Goal: Information Seeking & Learning: Learn about a topic

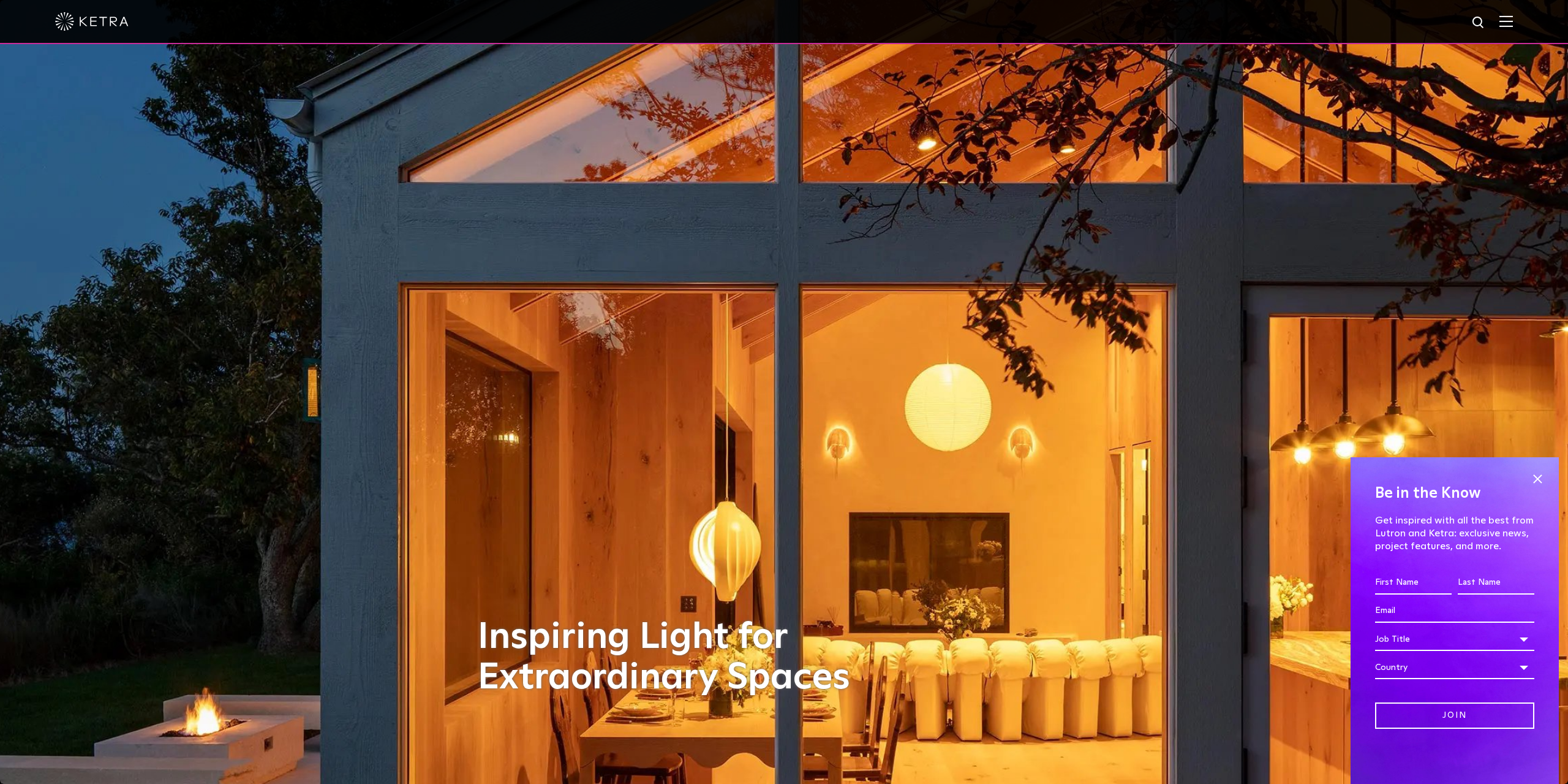
click at [1513, 21] on div at bounding box center [784, 22] width 1568 height 44
click at [1503, 24] on img at bounding box center [1506, 21] width 13 height 12
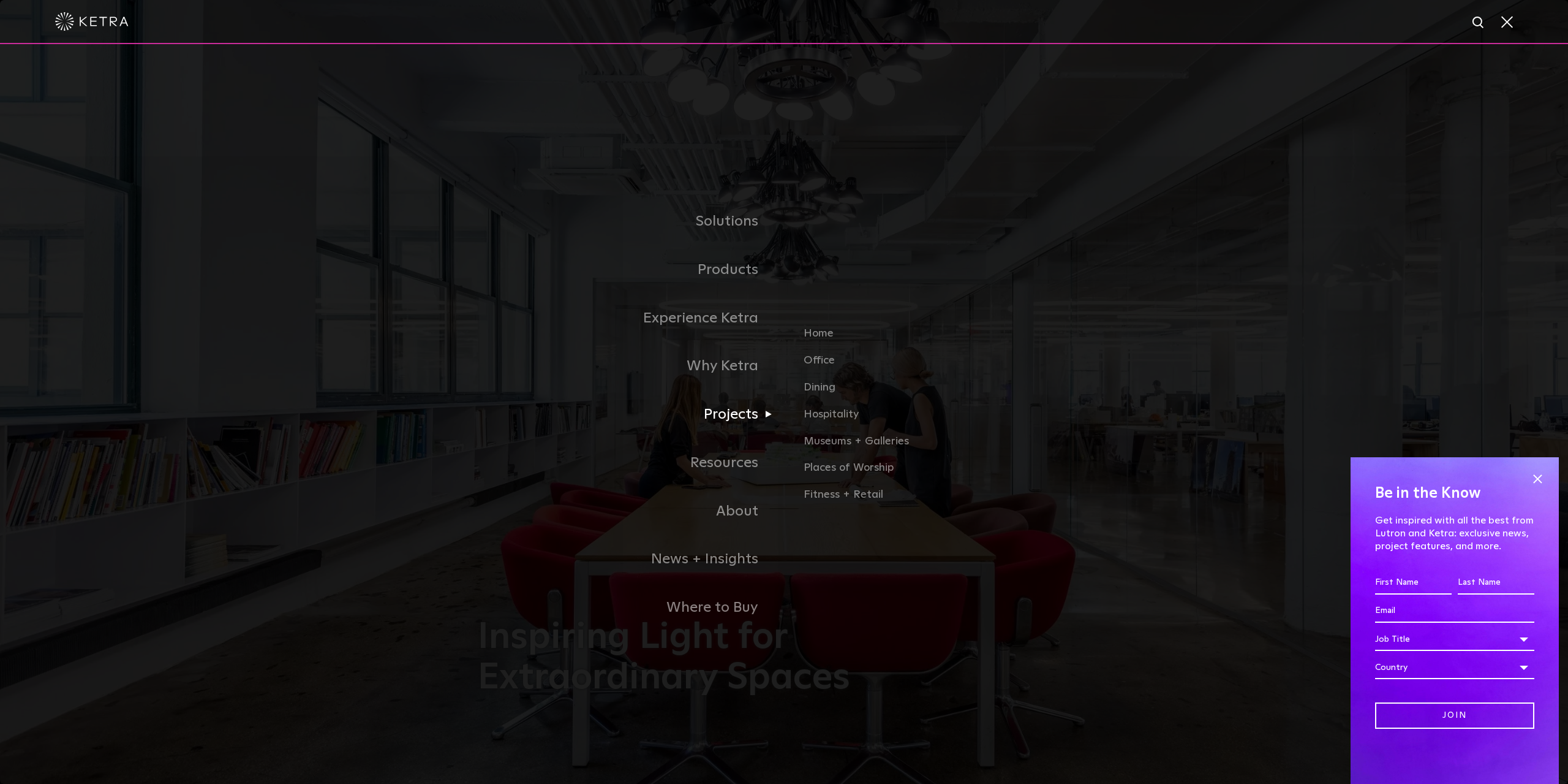
click at [739, 418] on link "Projects" at bounding box center [631, 414] width 306 height 48
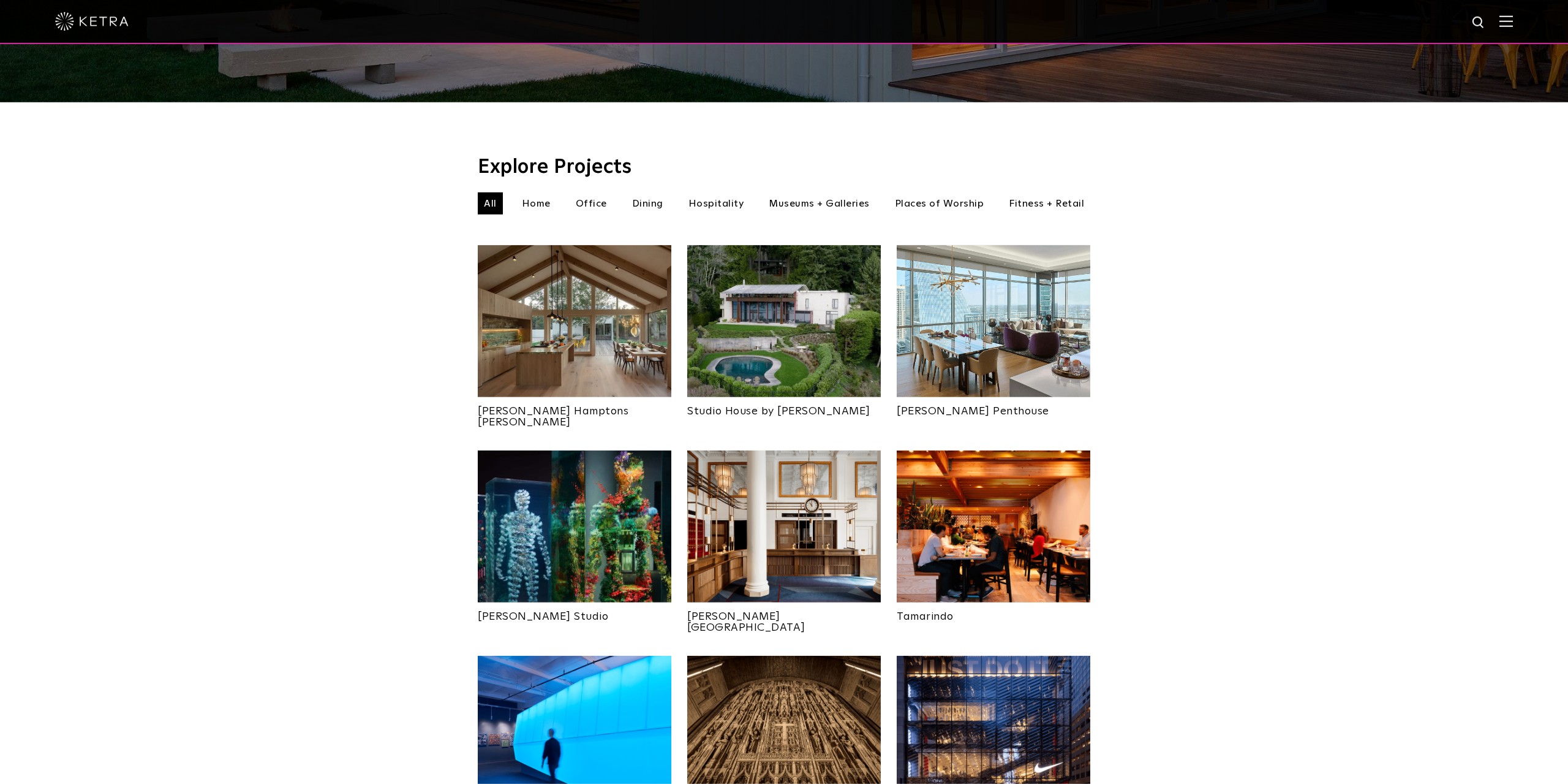
scroll to position [255, 0]
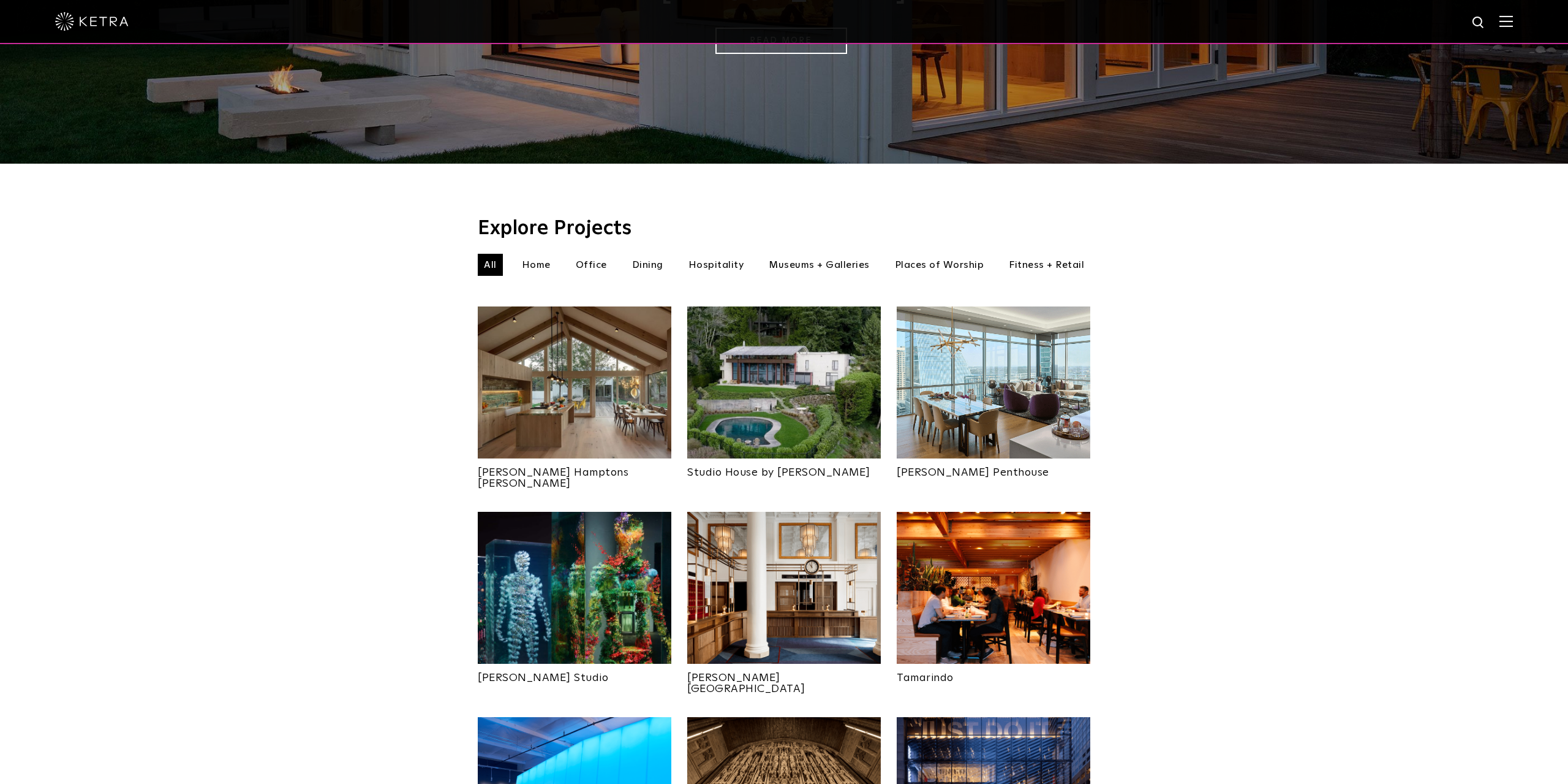
click at [547, 254] on li "Home" at bounding box center [536, 265] width 41 height 22
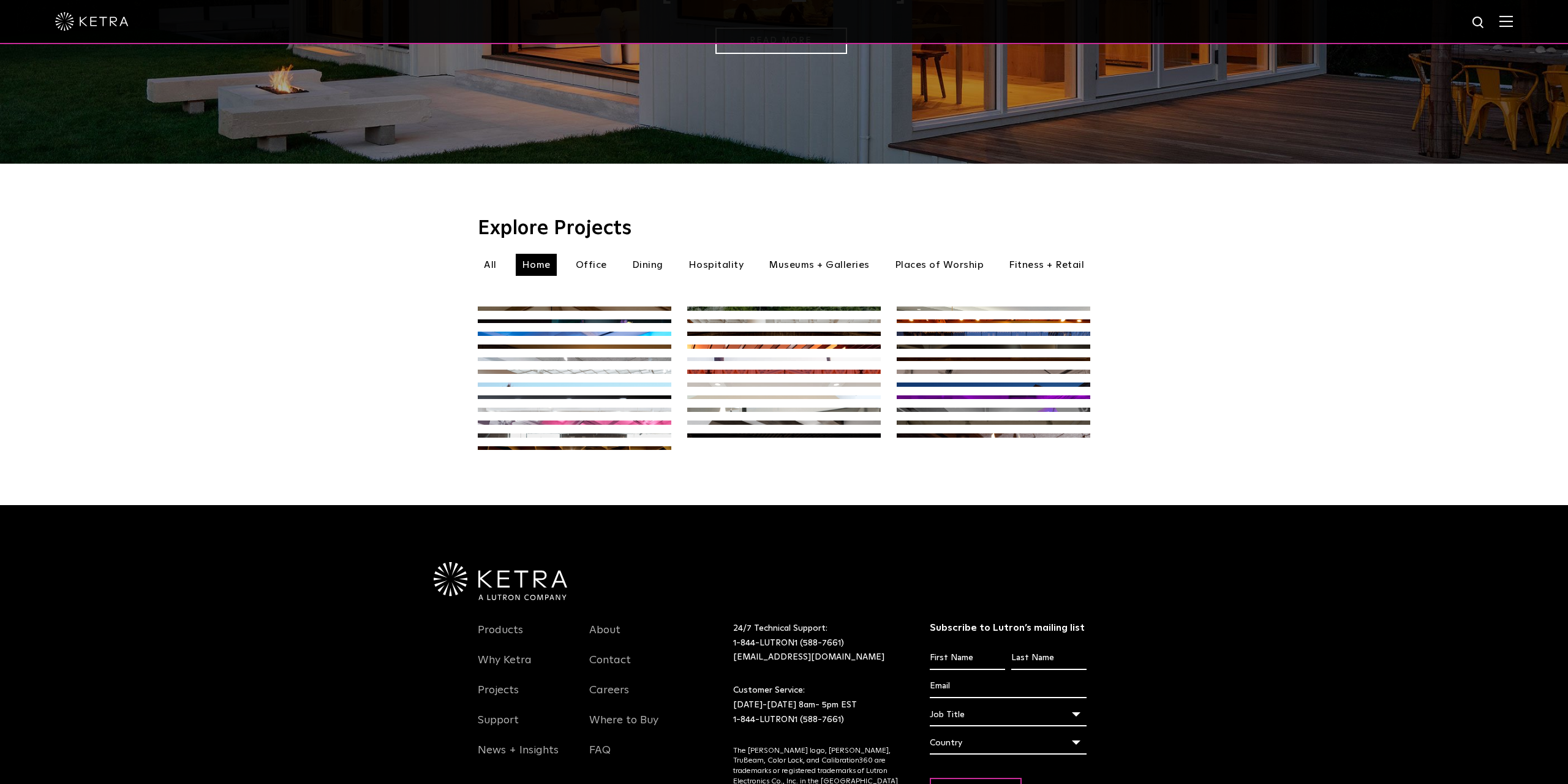
scroll to position [214, 0]
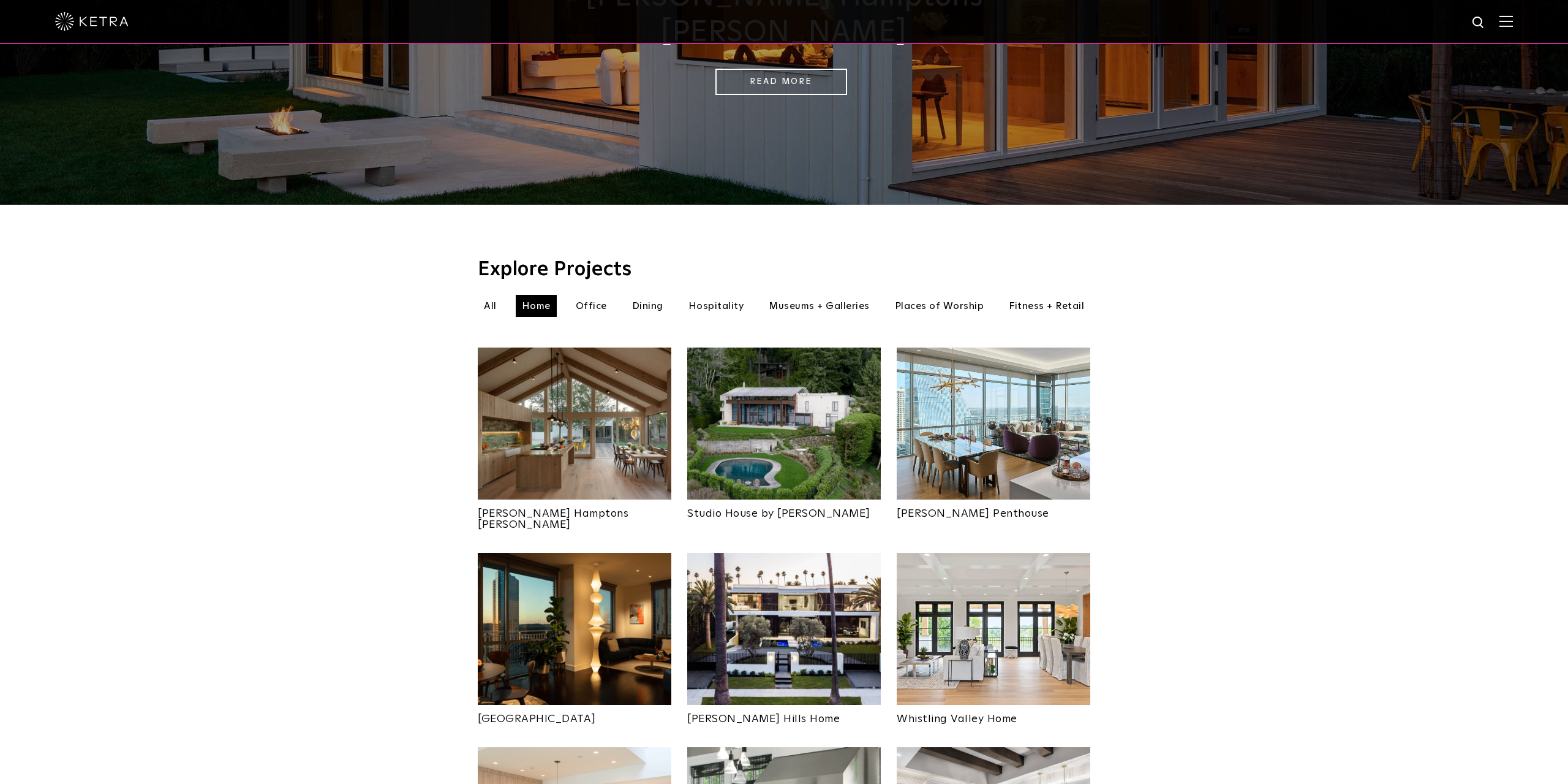
click at [830, 613] on img at bounding box center [784, 628] width 194 height 152
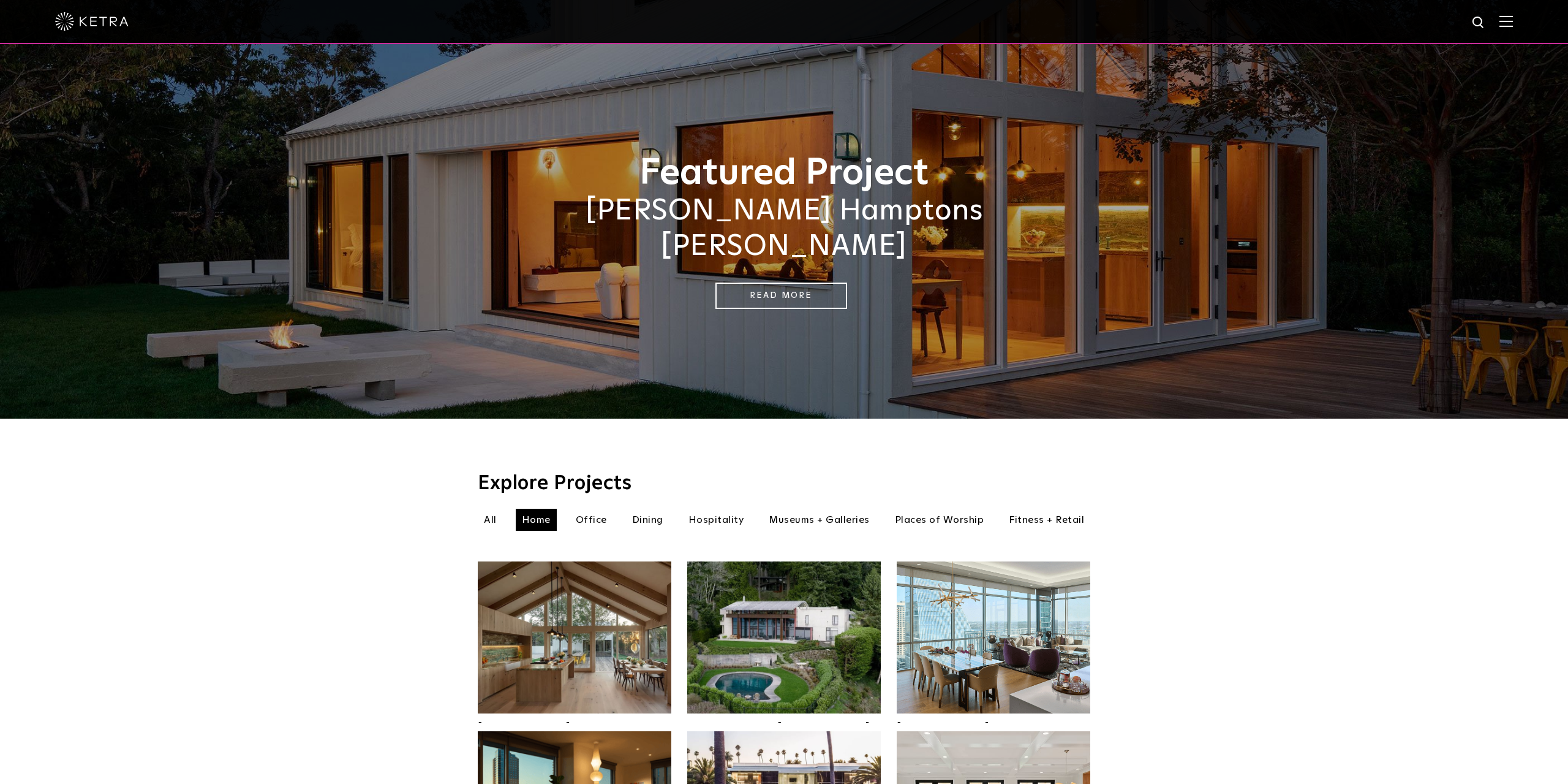
scroll to position [181, 0]
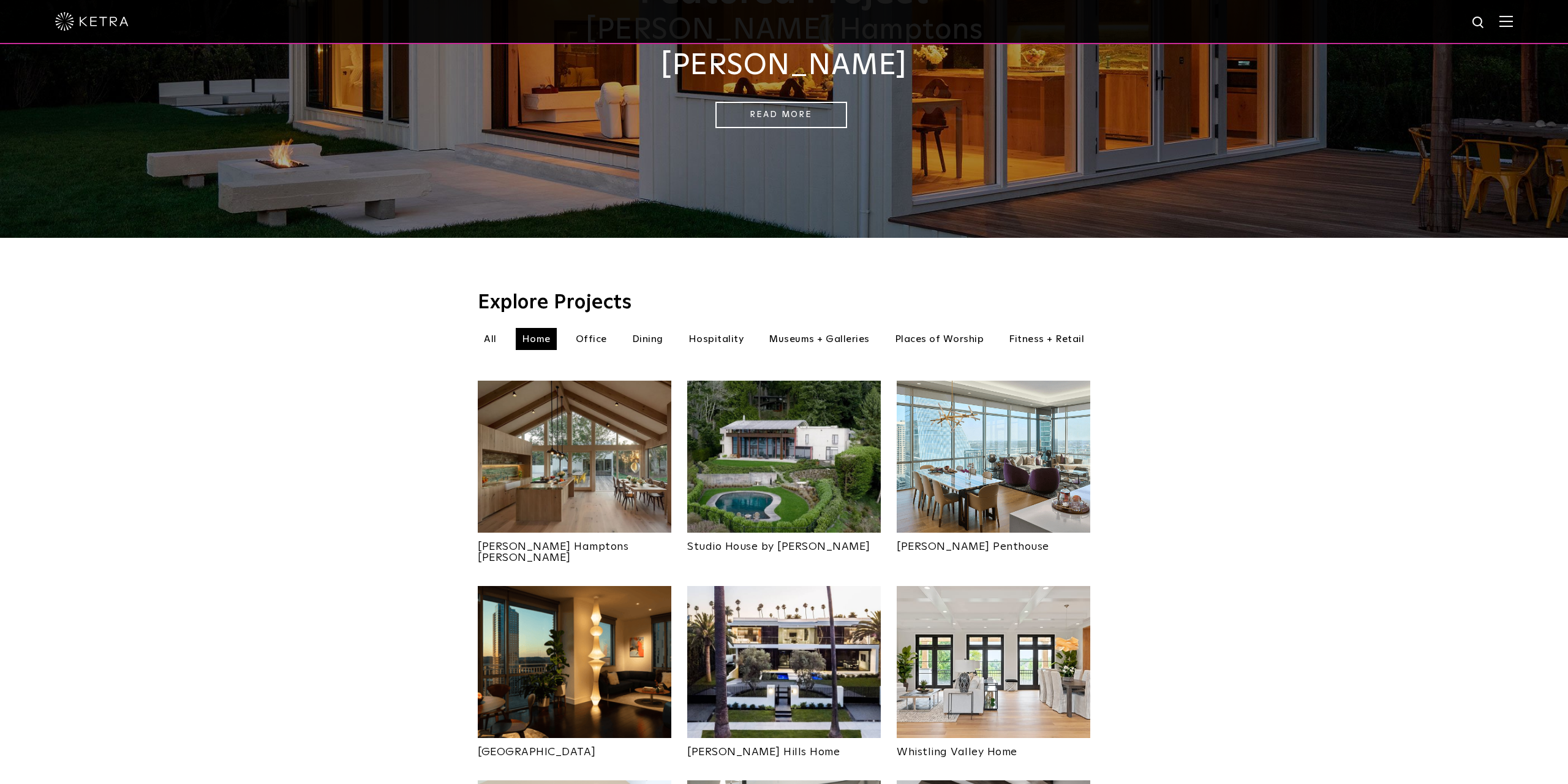
click at [577, 602] on img at bounding box center [574, 662] width 194 height 152
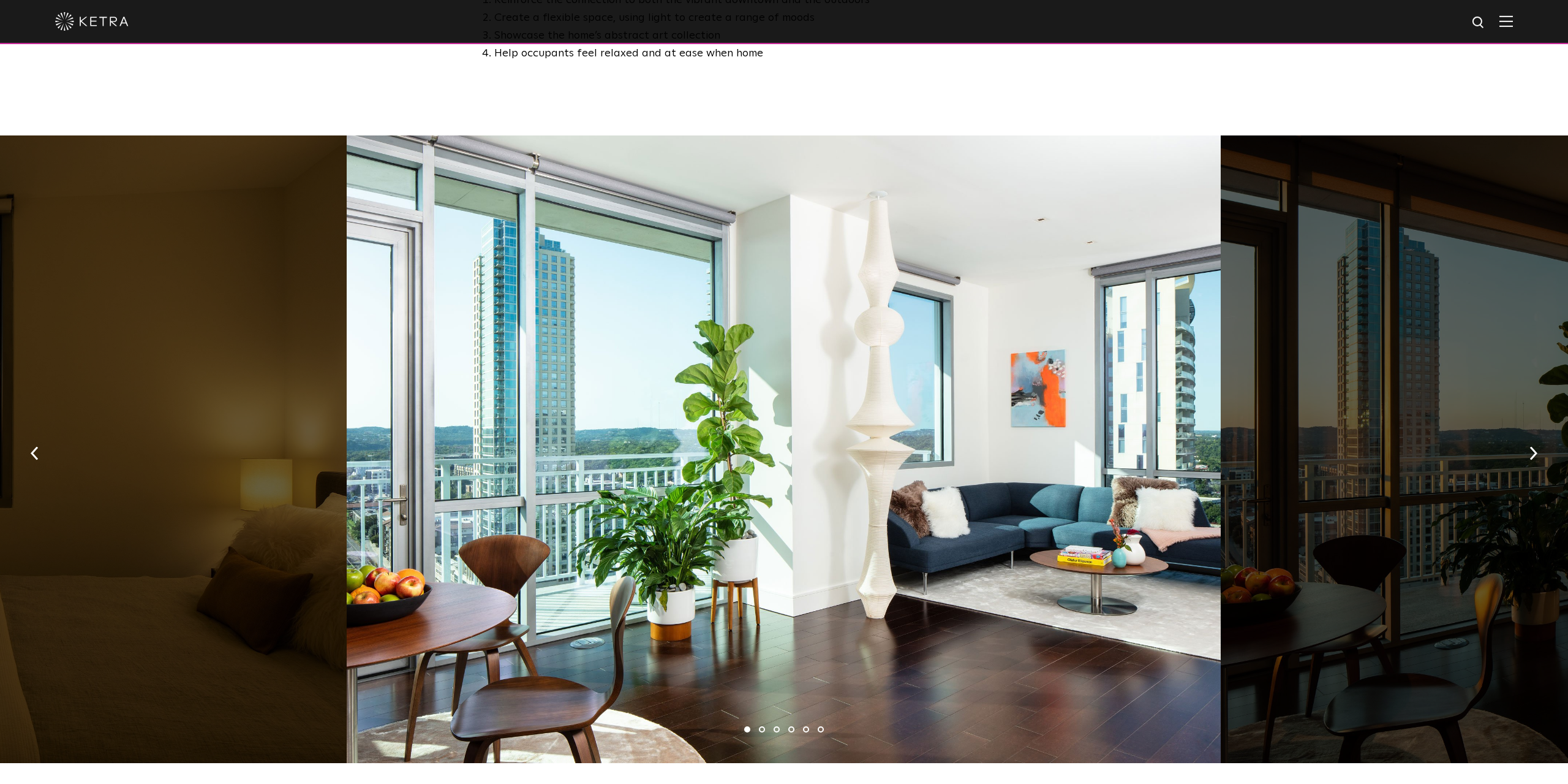
scroll to position [701, 0]
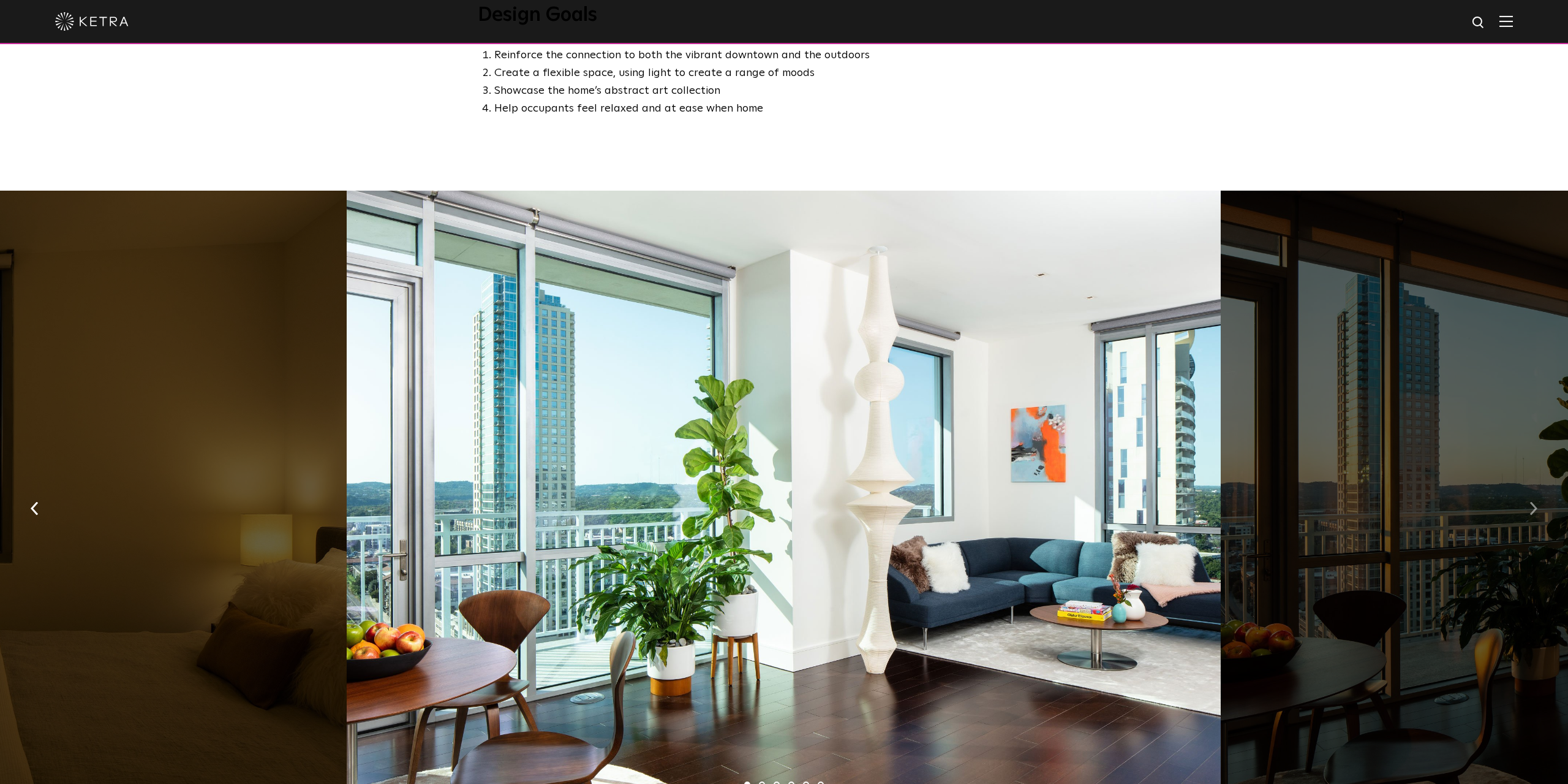
click at [1532, 501] on img "button" at bounding box center [1533, 507] width 8 height 13
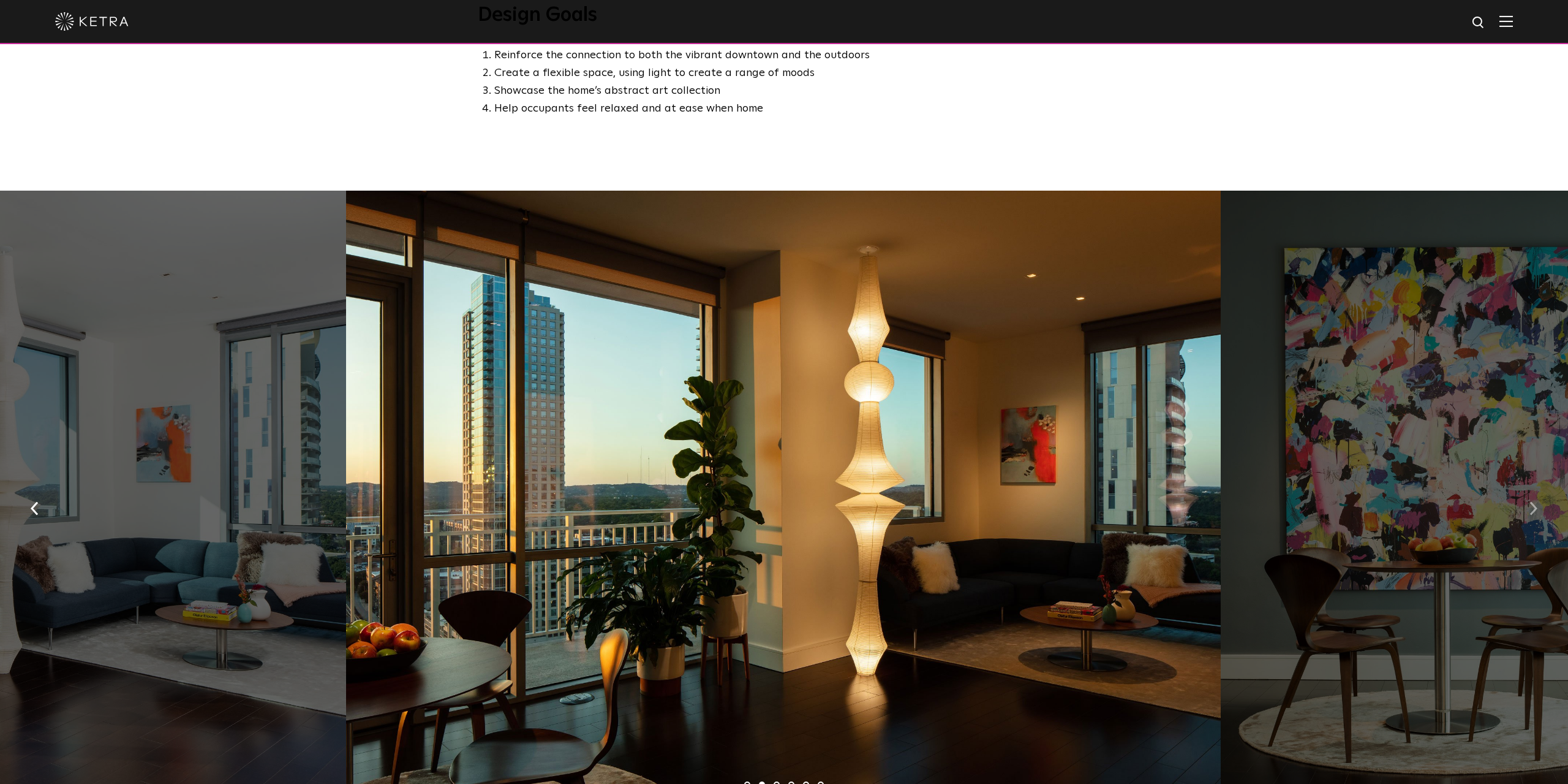
click at [1527, 486] on button "button" at bounding box center [1532, 507] width 26 height 42
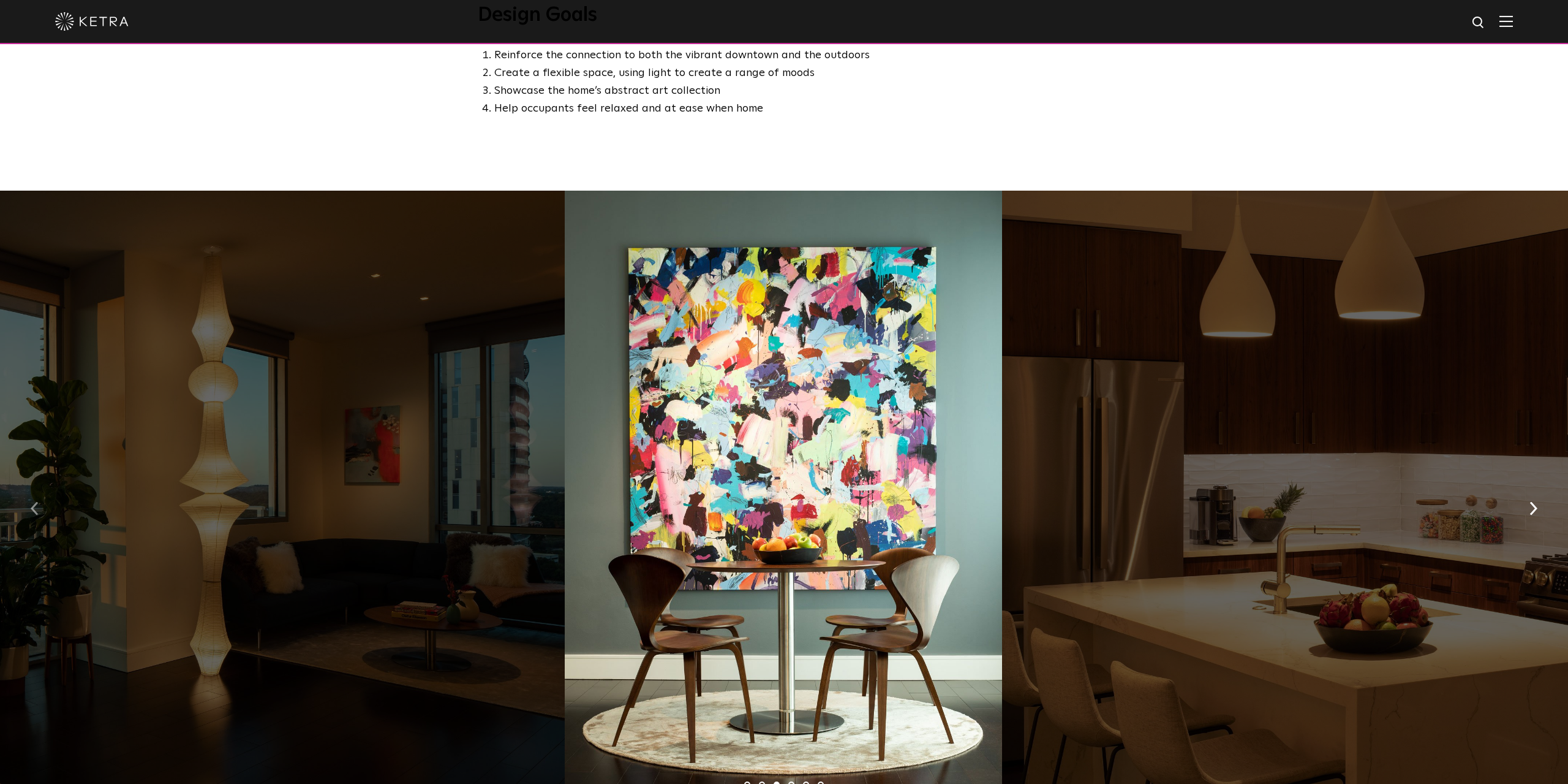
click at [34, 501] on img "button" at bounding box center [35, 507] width 8 height 13
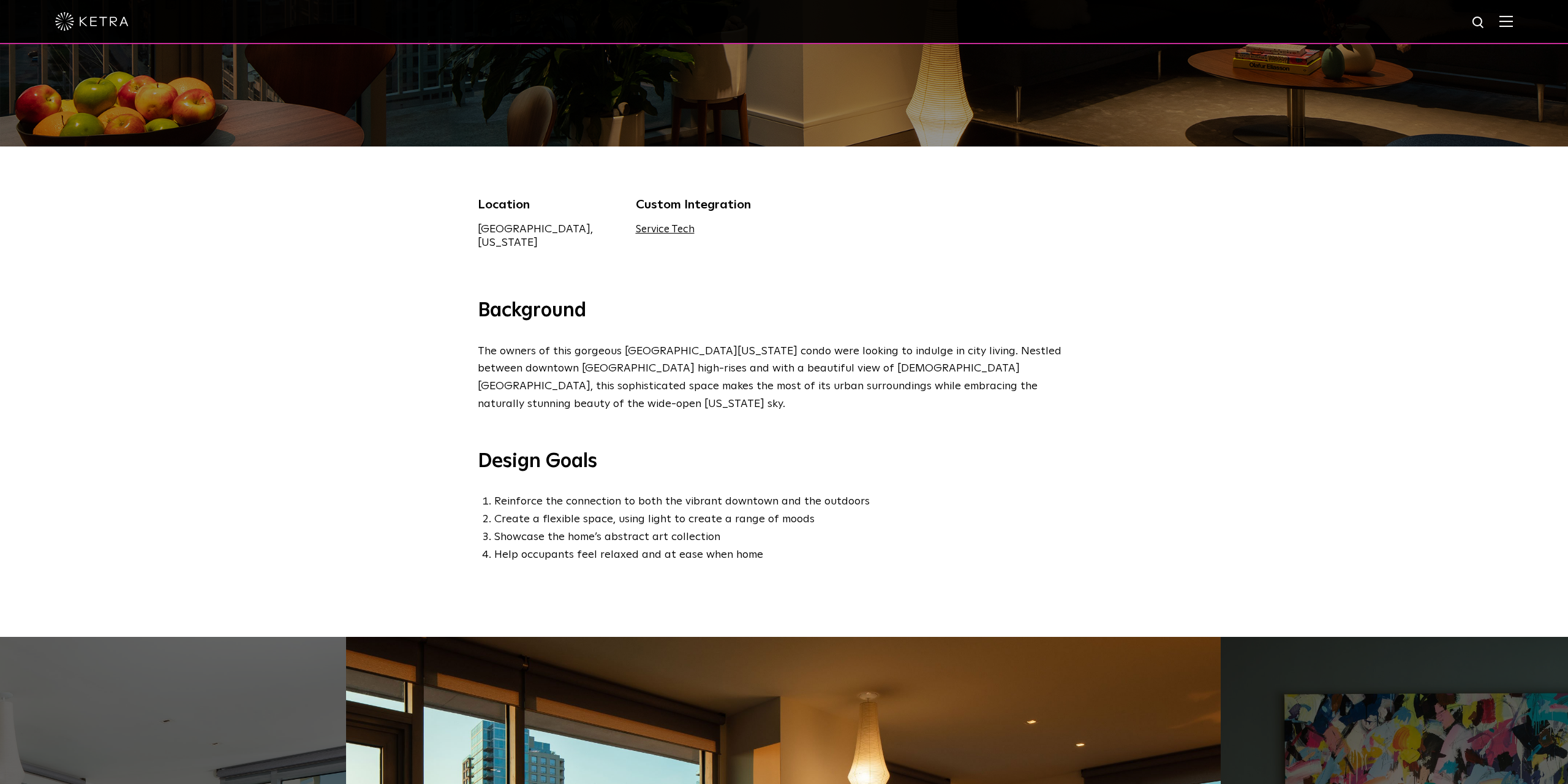
scroll to position [0, 0]
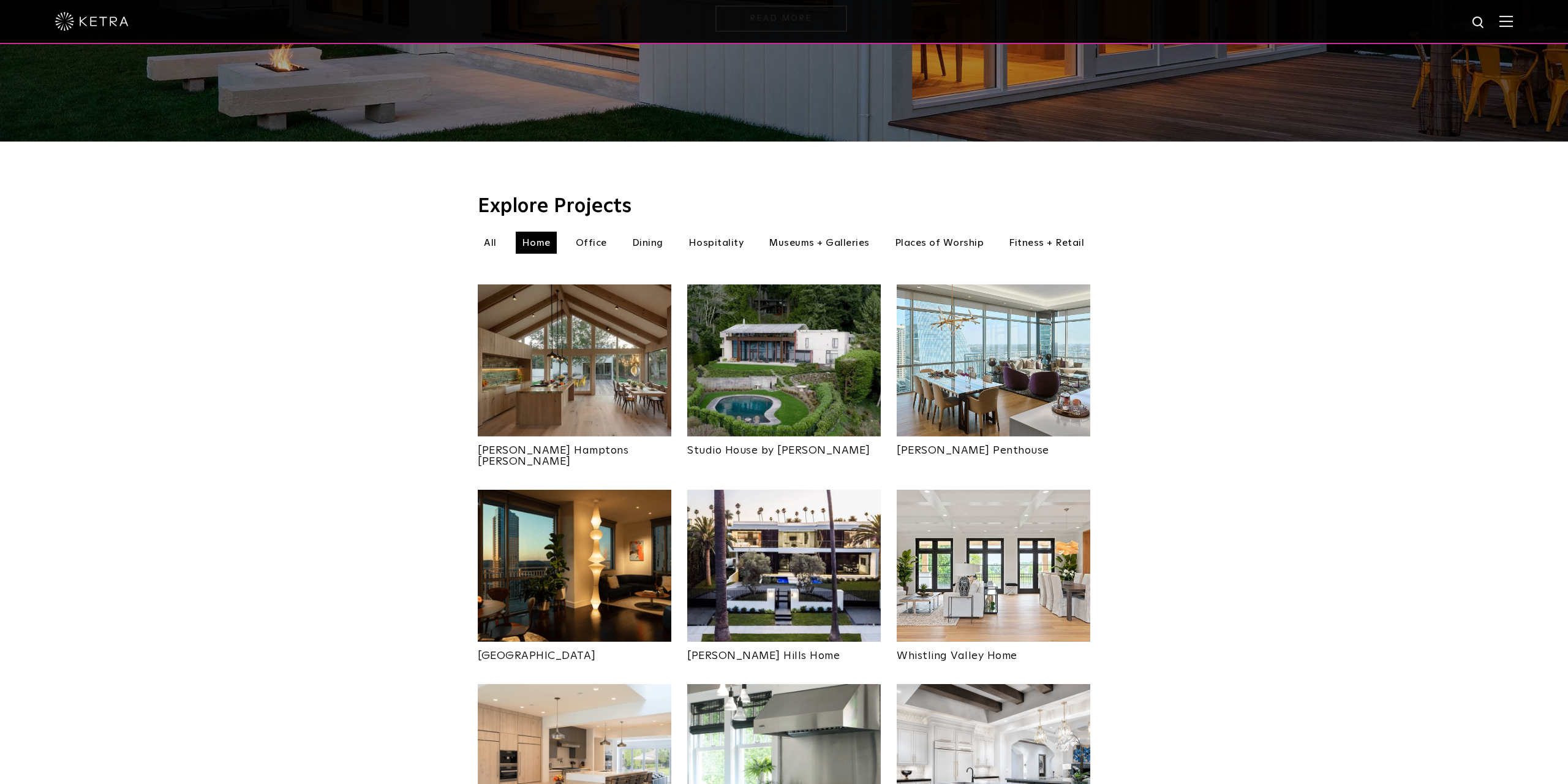
scroll to position [372, 0]
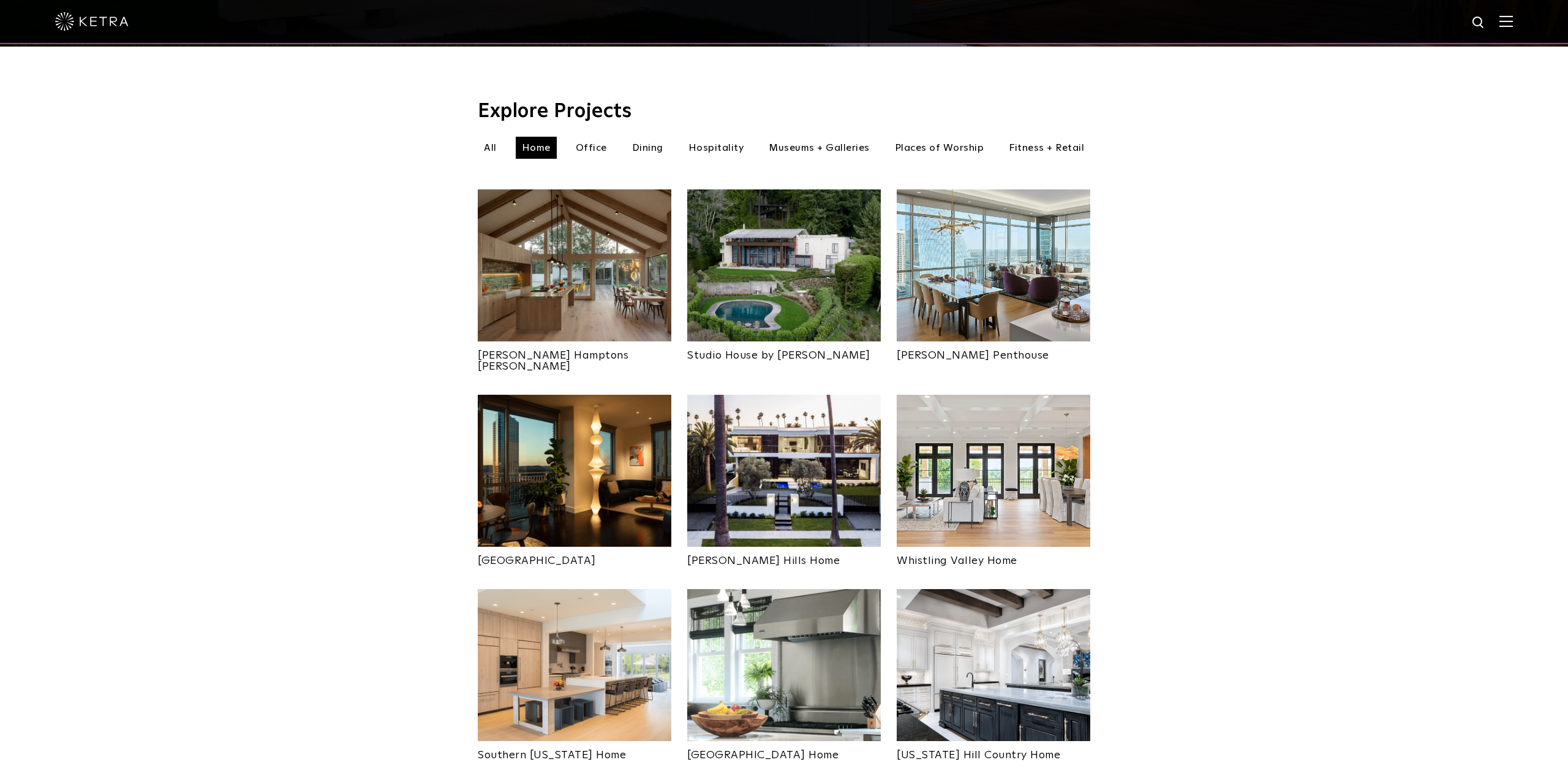
click at [584, 646] on img at bounding box center [574, 665] width 194 height 152
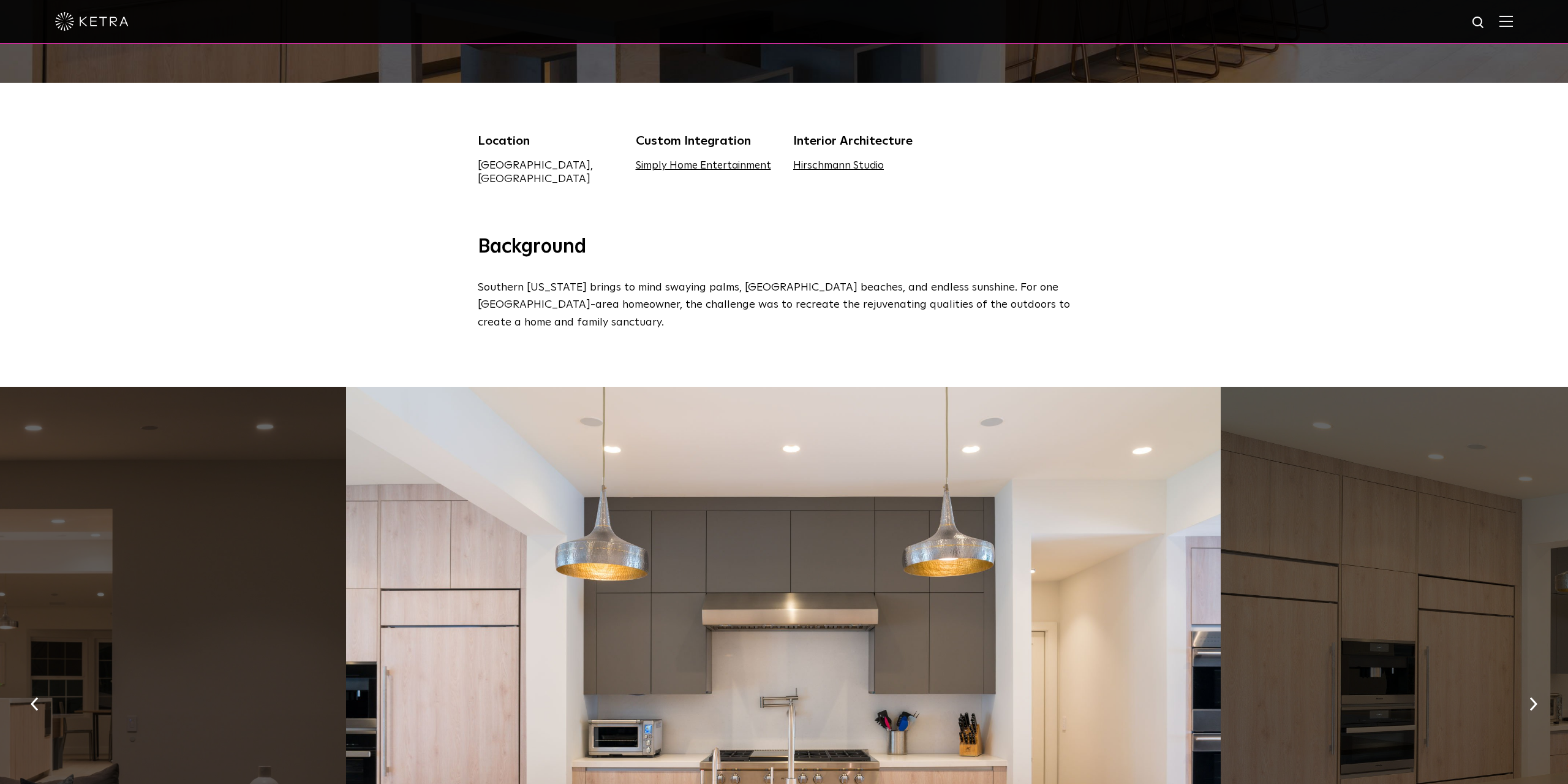
scroll to position [574, 0]
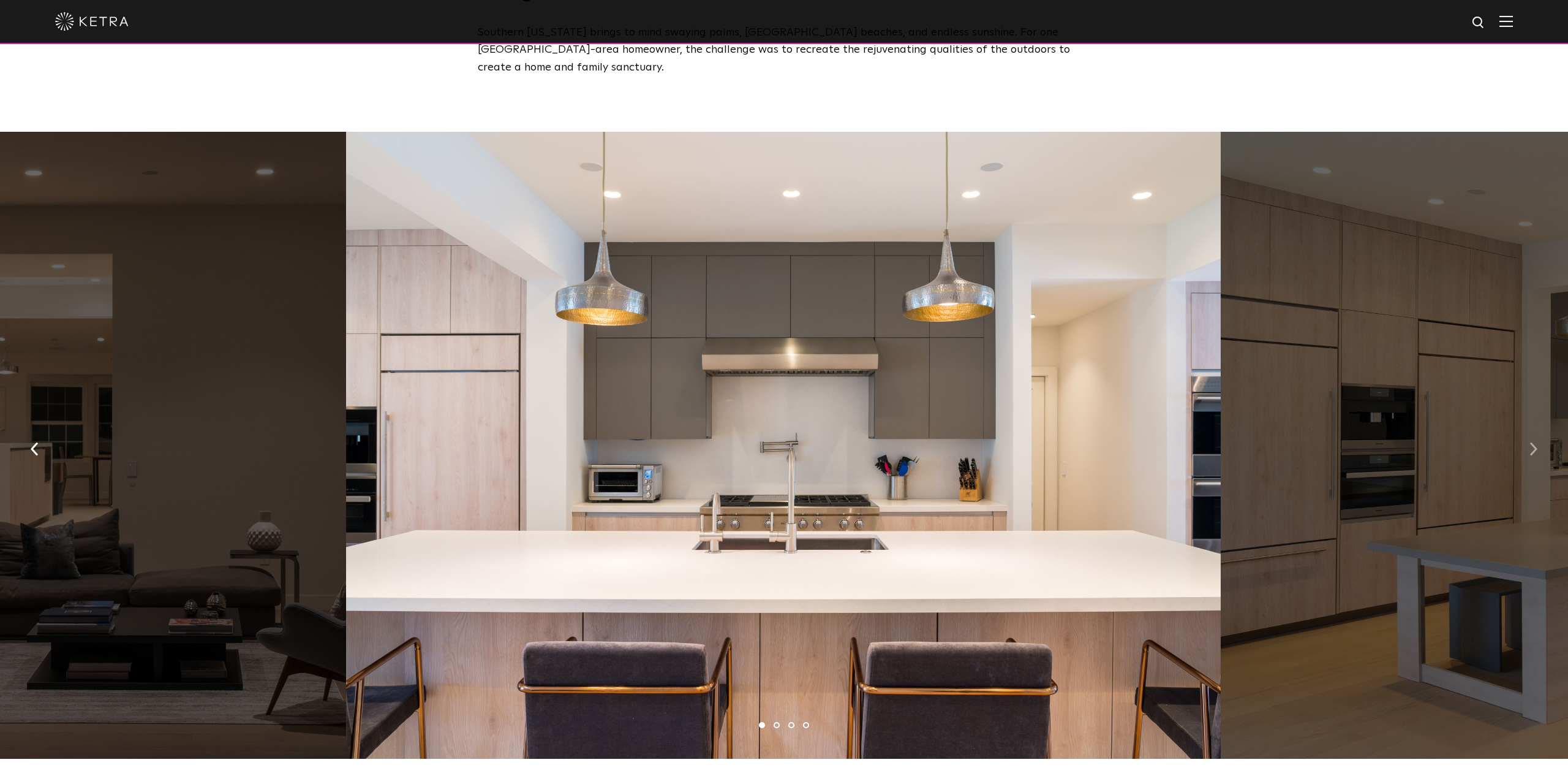
click at [1535, 443] on img "button" at bounding box center [1533, 449] width 8 height 13
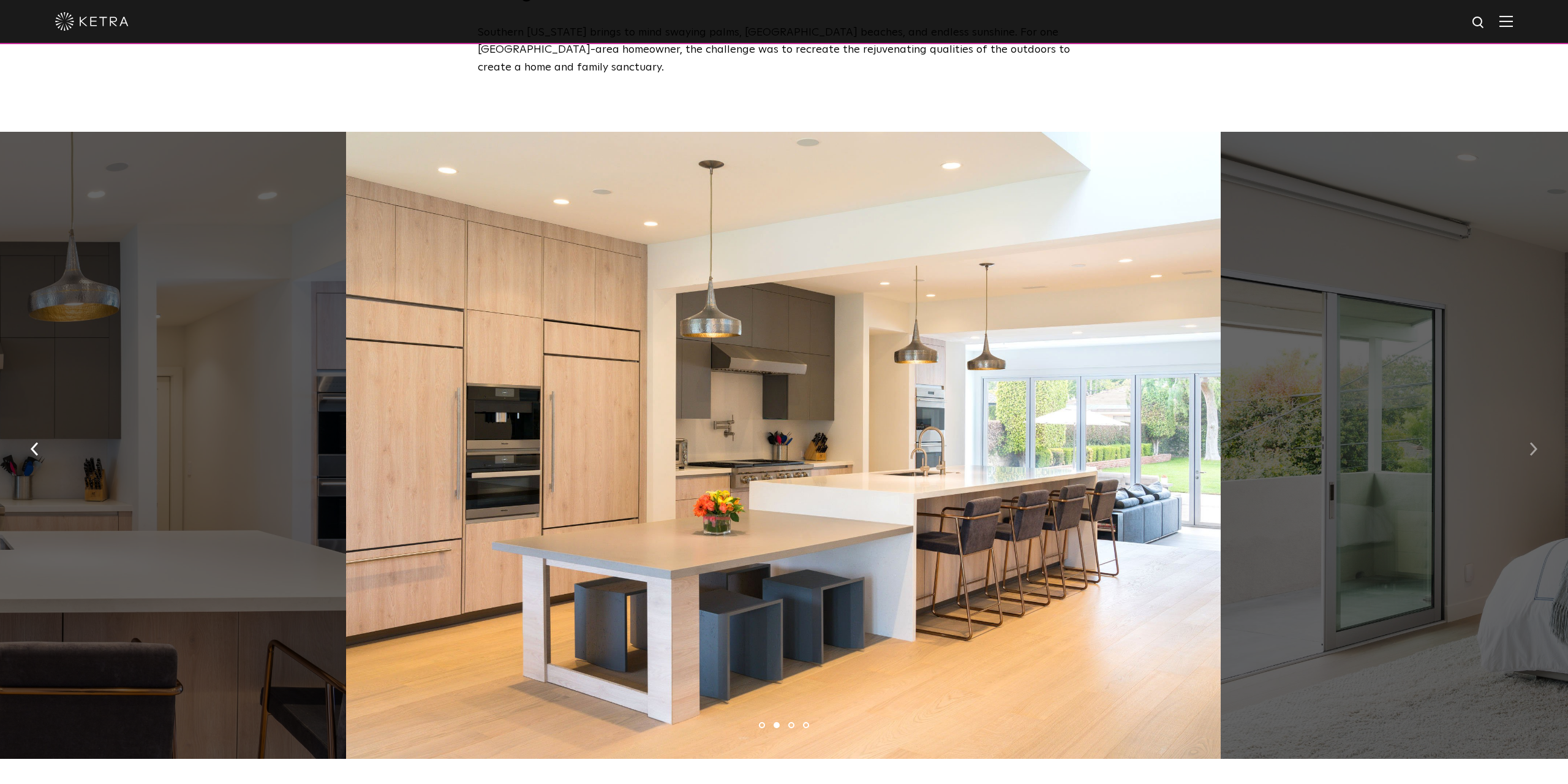
click at [1535, 443] on img "button" at bounding box center [1533, 449] width 8 height 13
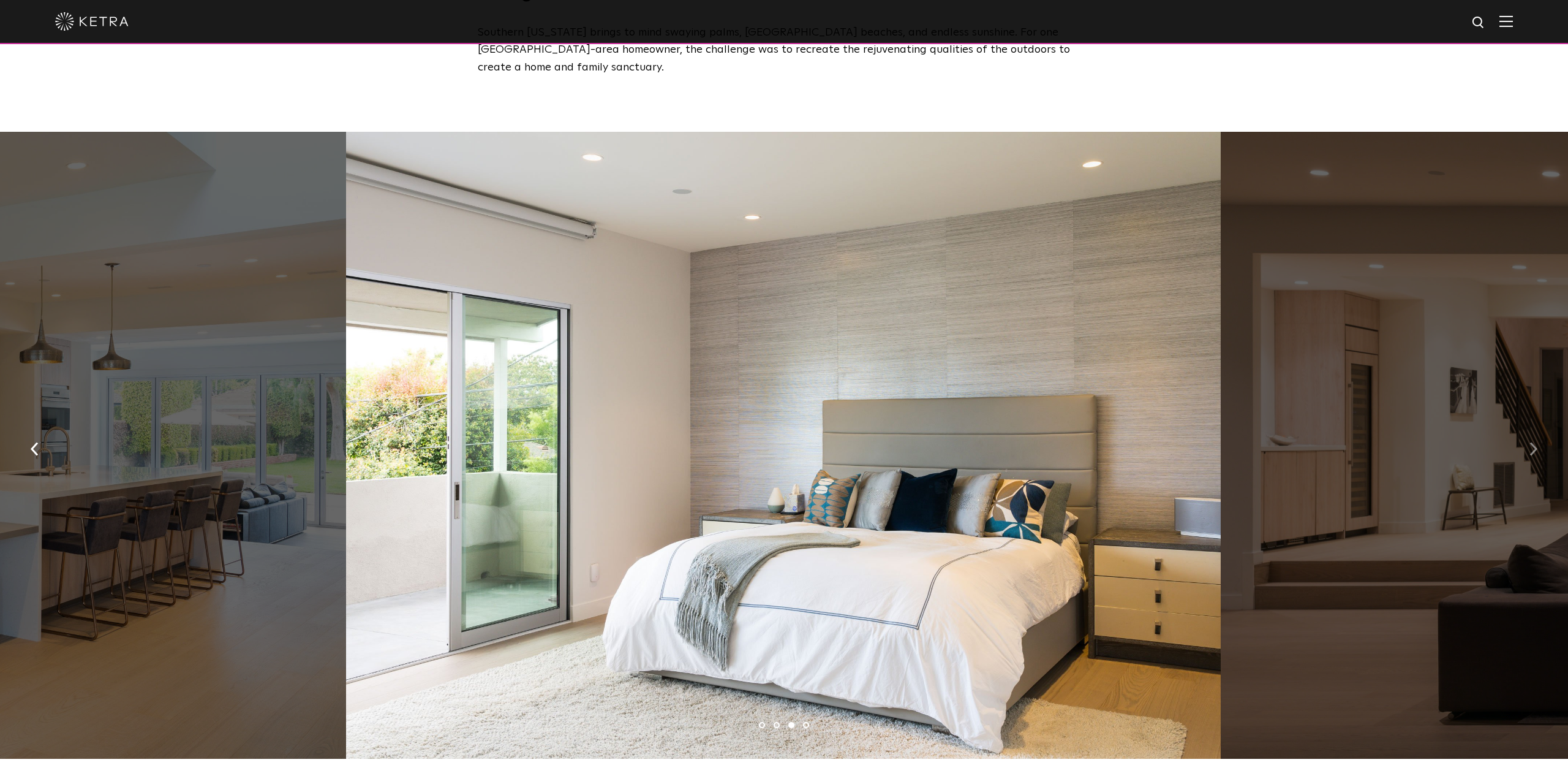
click at [1535, 443] on img "button" at bounding box center [1533, 449] width 8 height 13
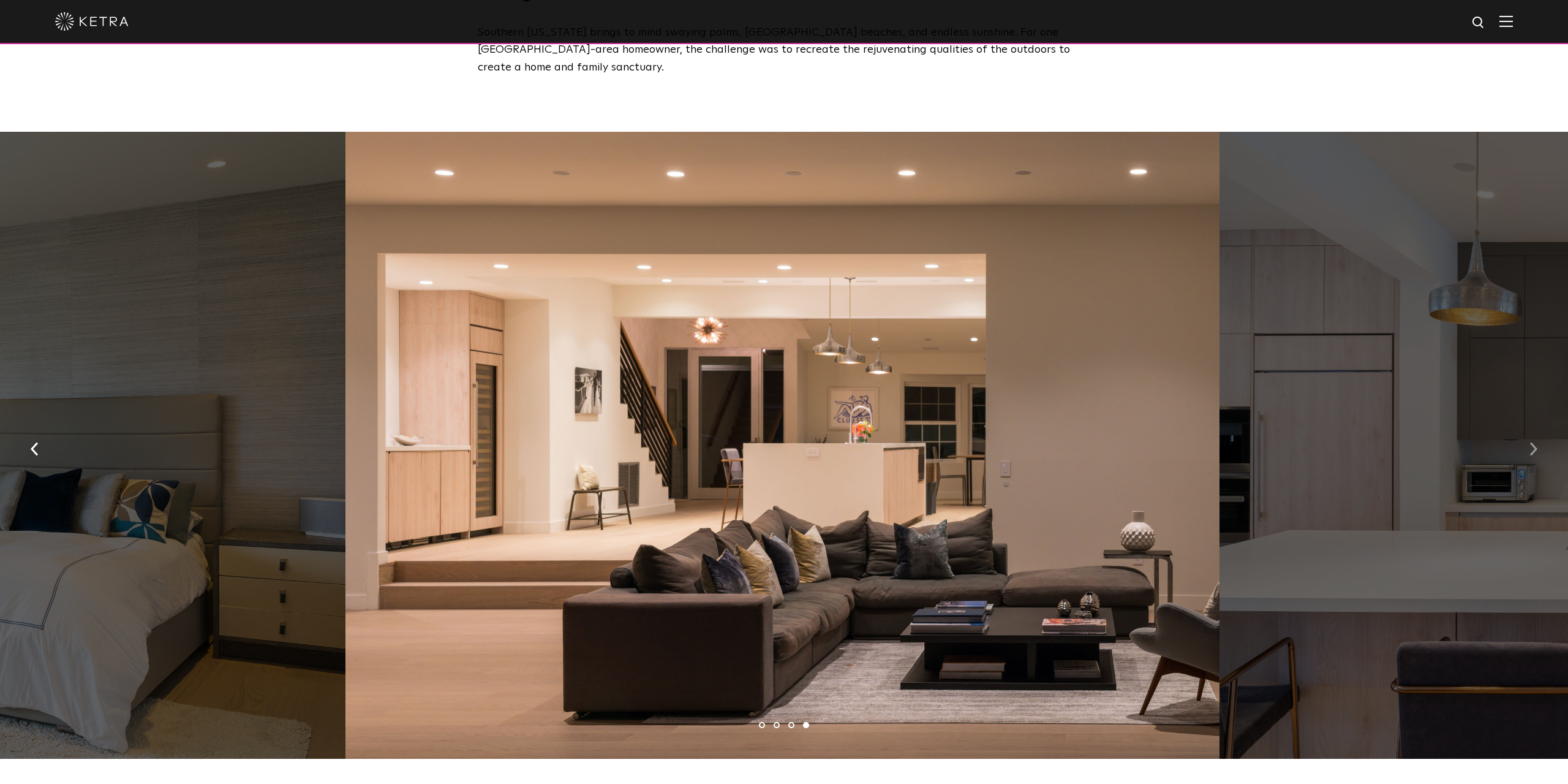
click at [1534, 443] on img "button" at bounding box center [1533, 449] width 8 height 13
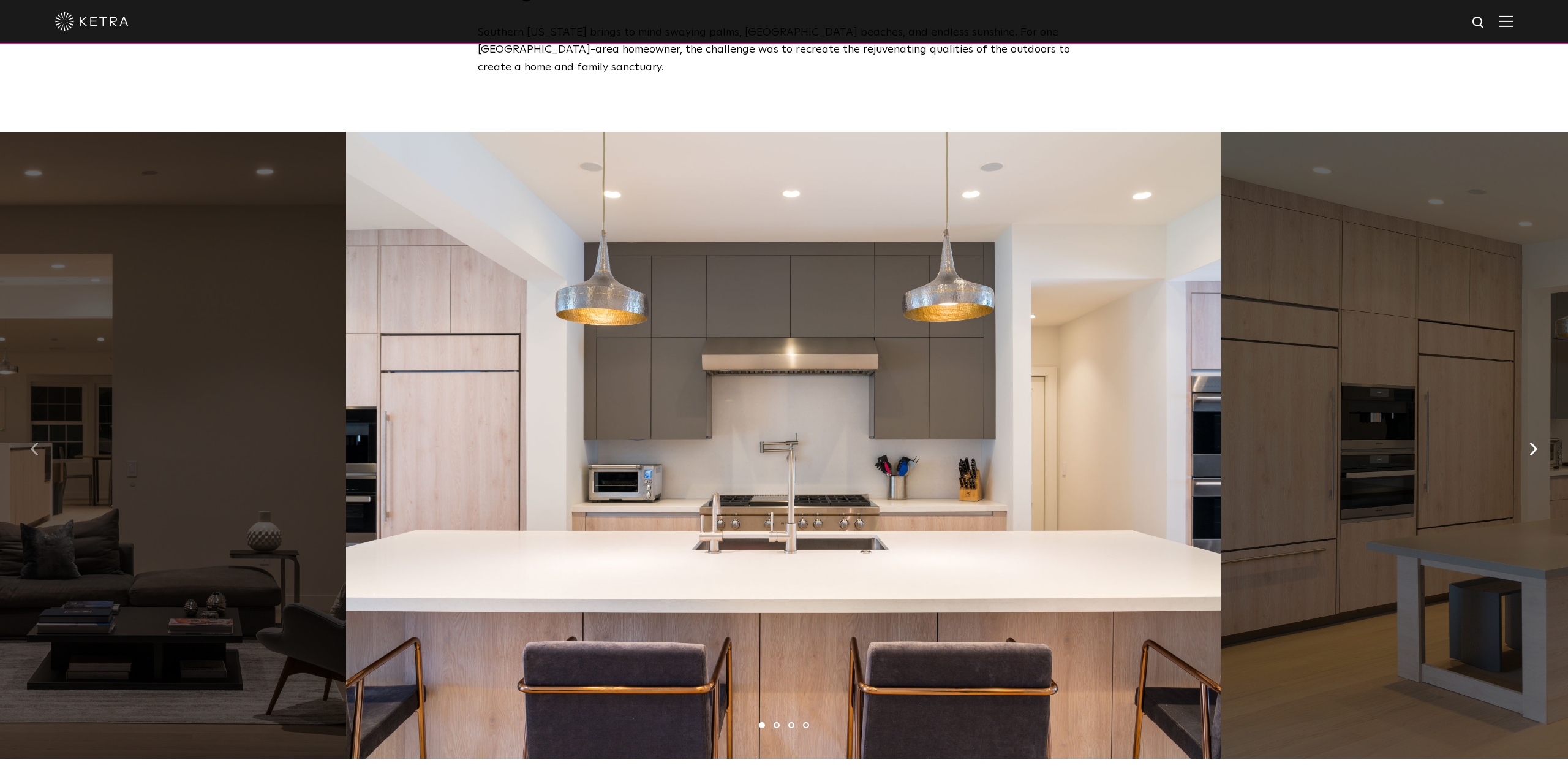
click at [36, 444] on img "button" at bounding box center [35, 449] width 8 height 13
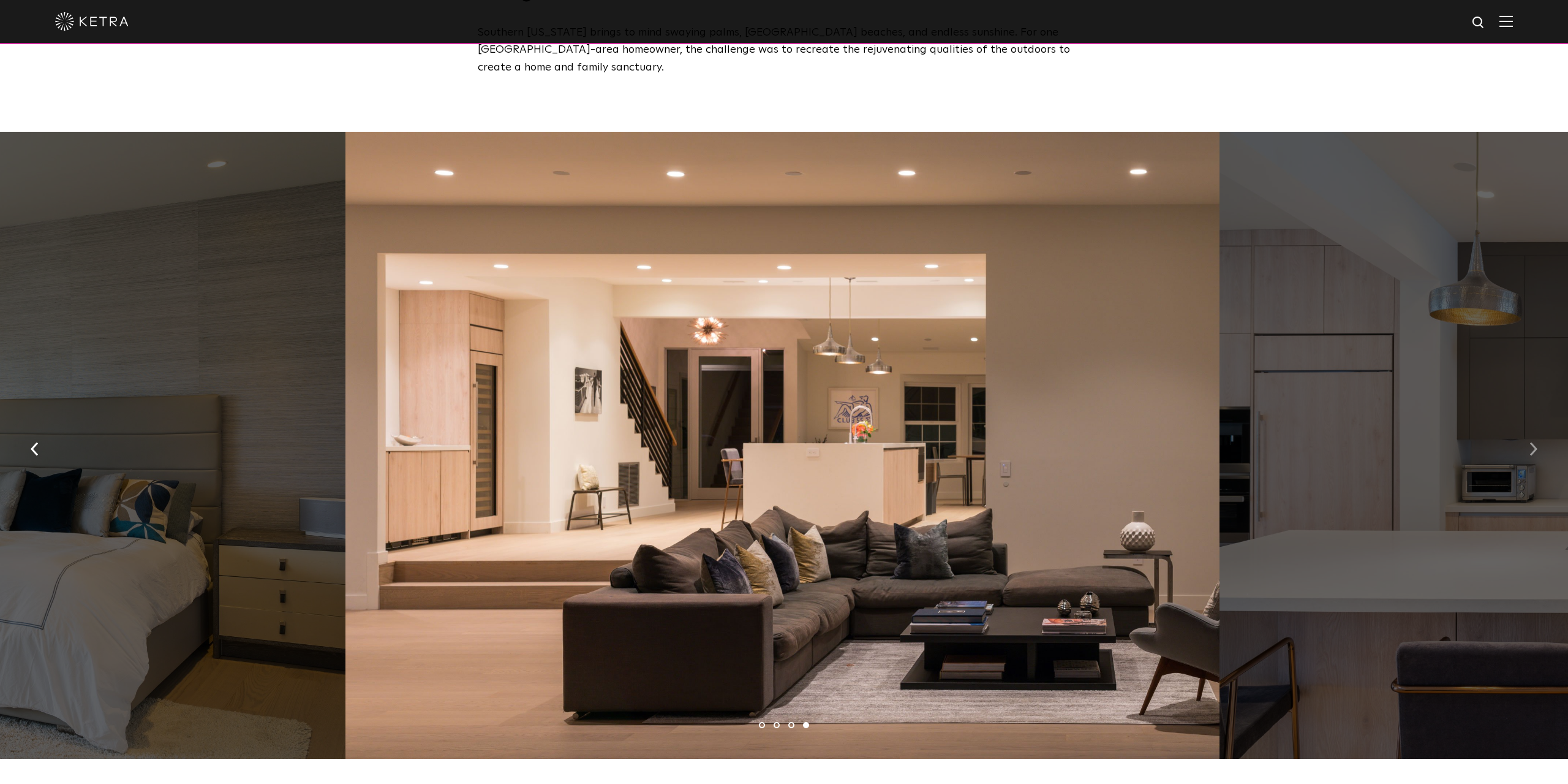
click at [1532, 447] on img "button" at bounding box center [1533, 449] width 8 height 13
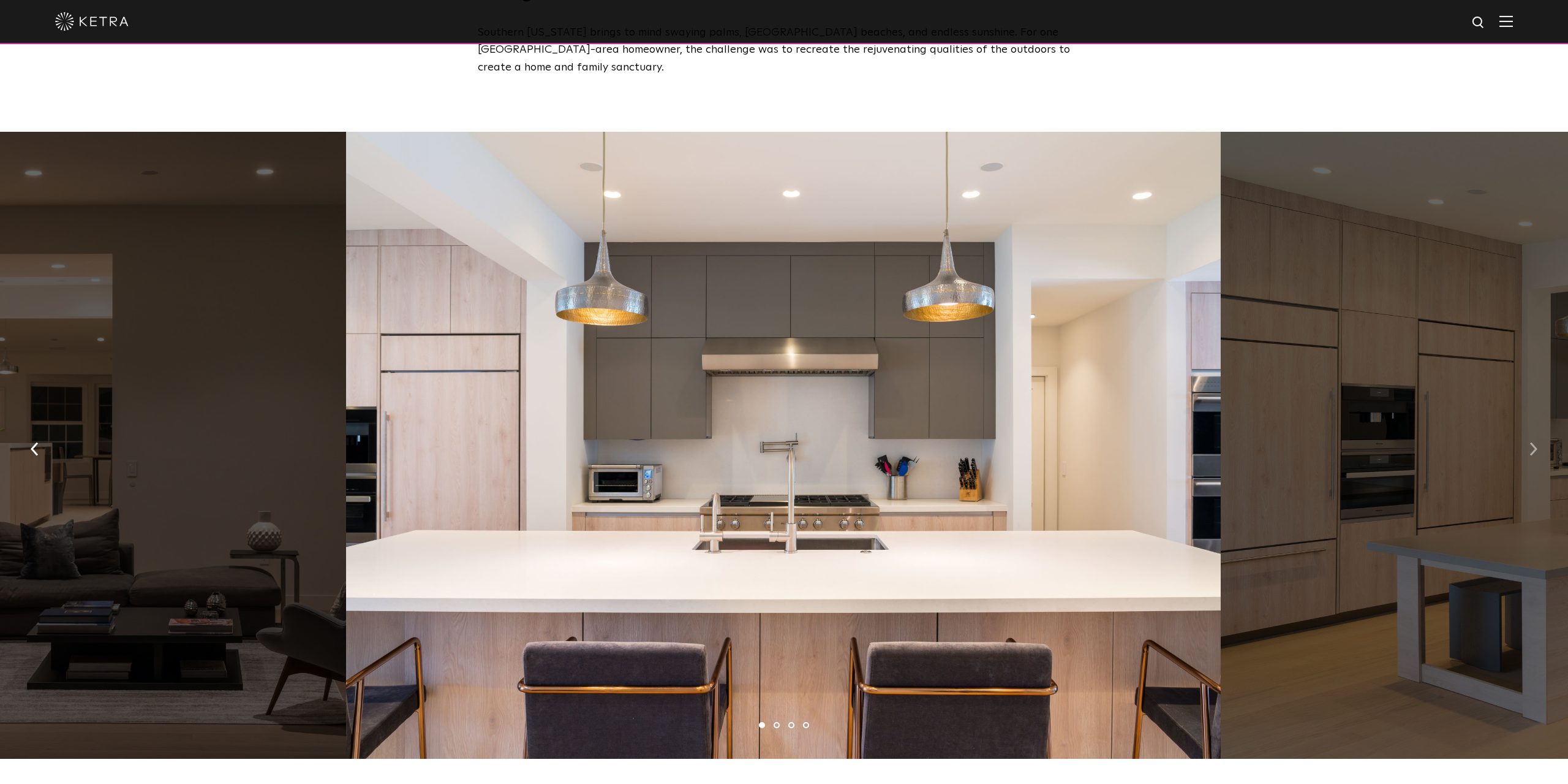
click at [1532, 447] on img "button" at bounding box center [1533, 449] width 8 height 13
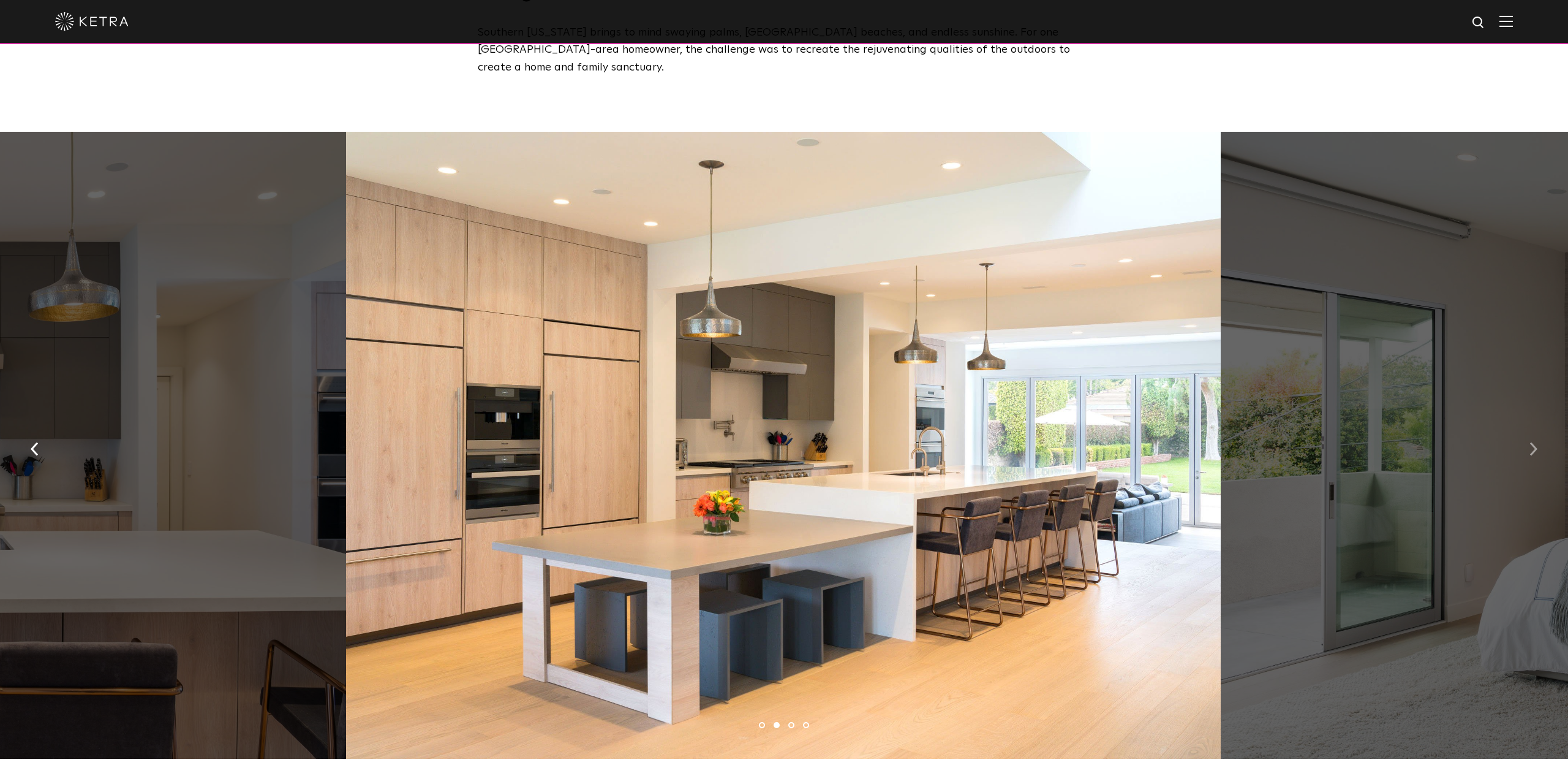
click at [1532, 447] on img "button" at bounding box center [1533, 449] width 8 height 13
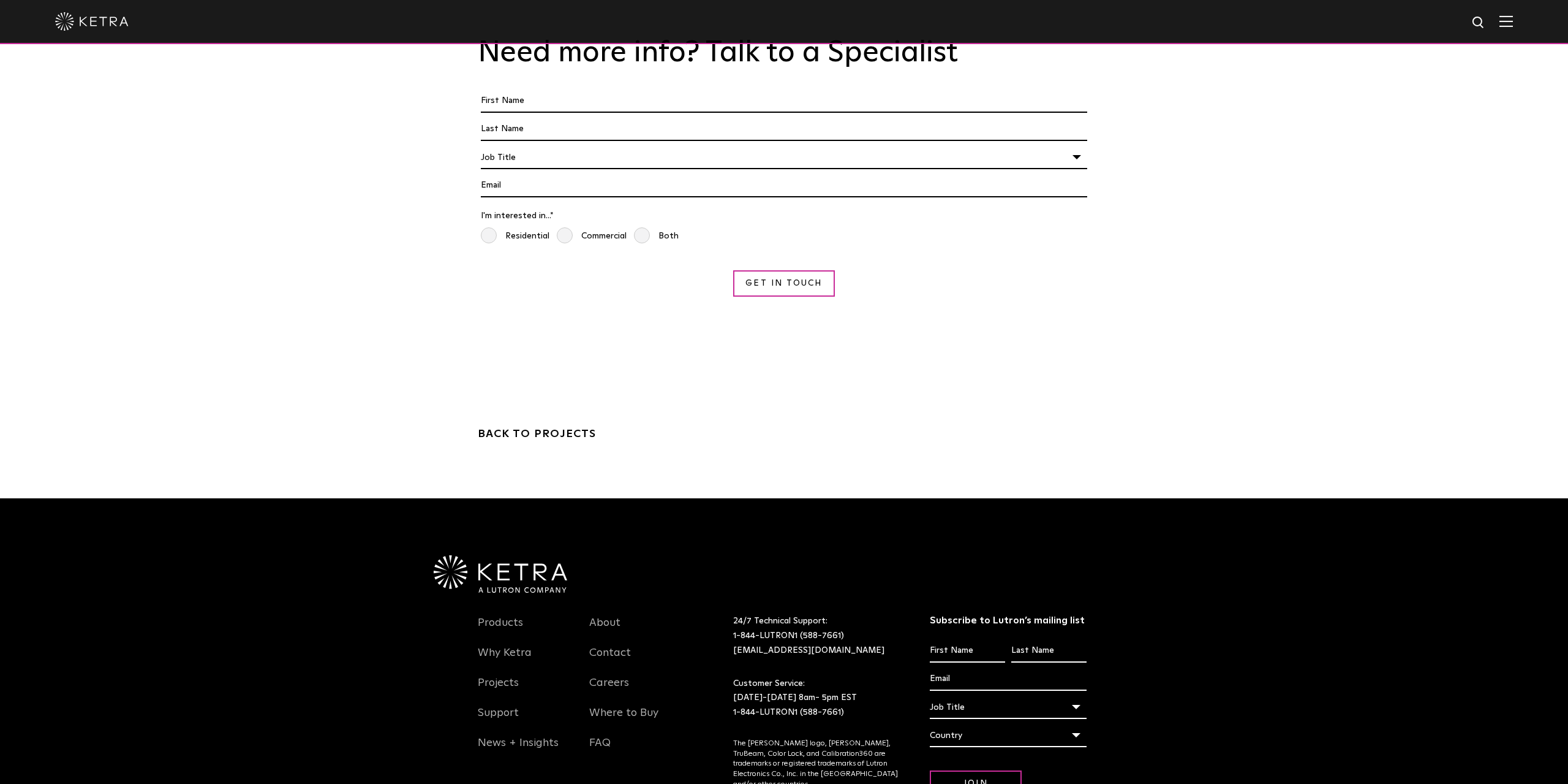
scroll to position [2655, 0]
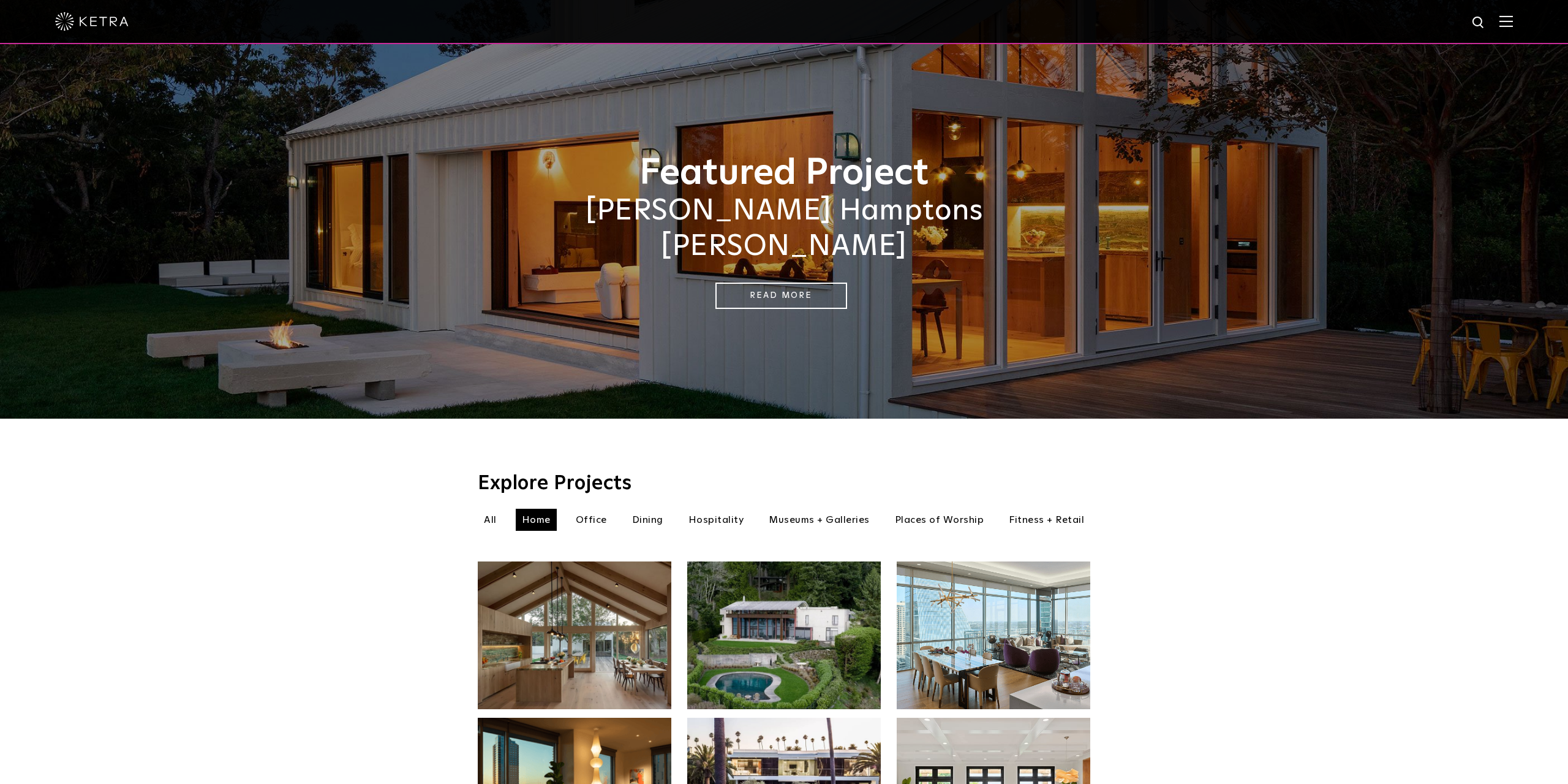
scroll to position [181, 0]
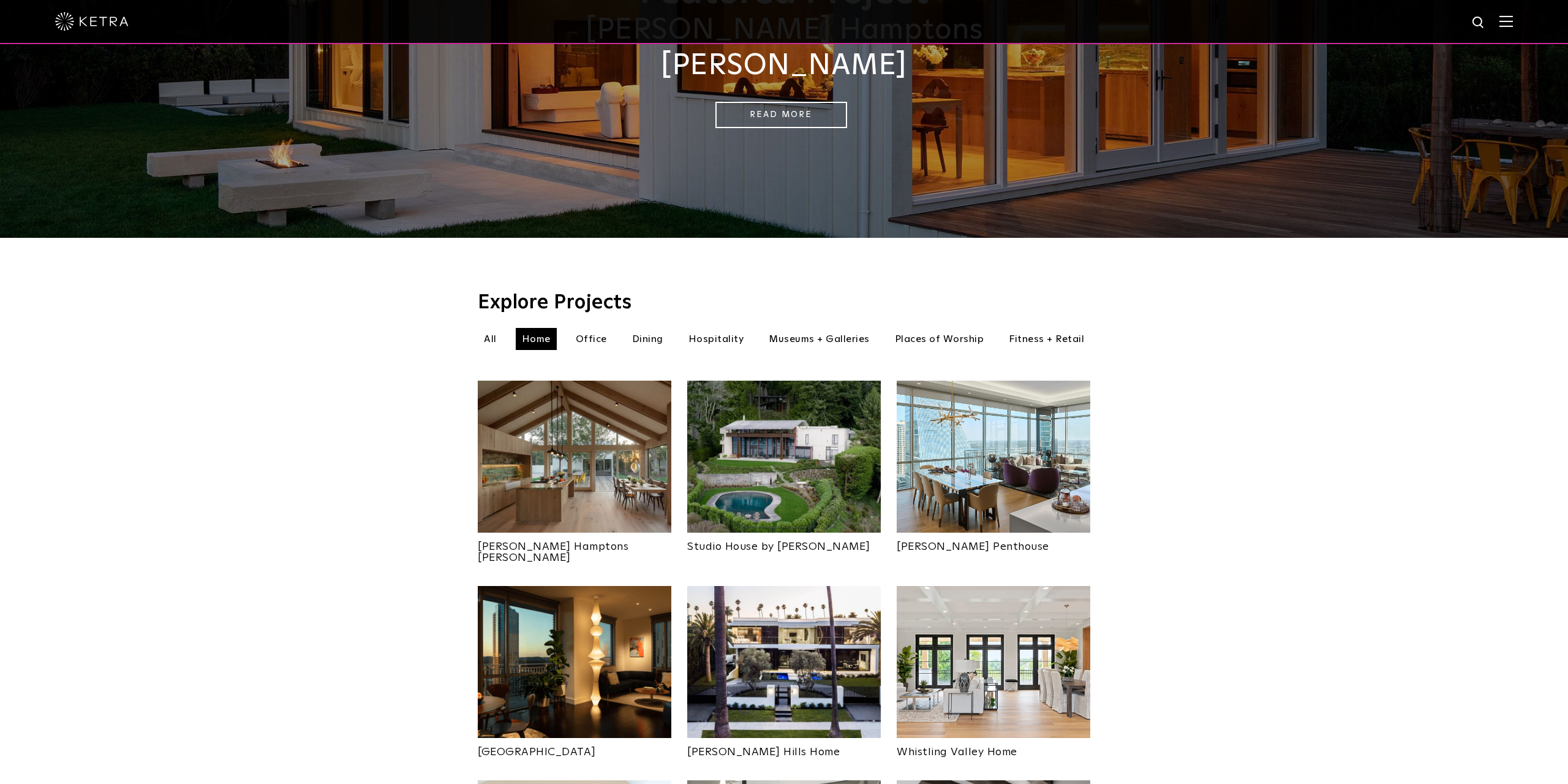
click at [652, 328] on li "Dining" at bounding box center [647, 339] width 43 height 22
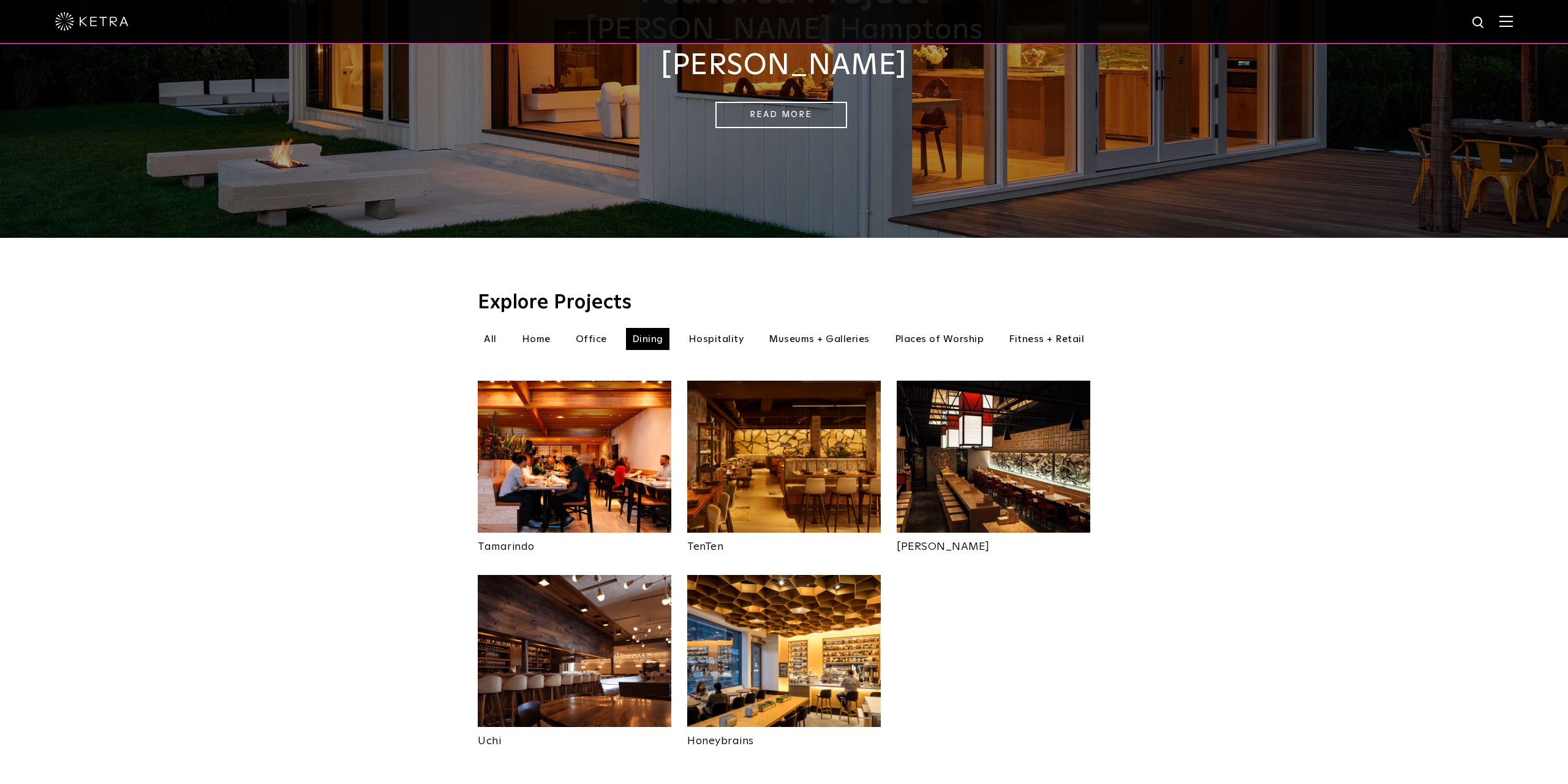
click at [1017, 414] on img at bounding box center [993, 456] width 194 height 152
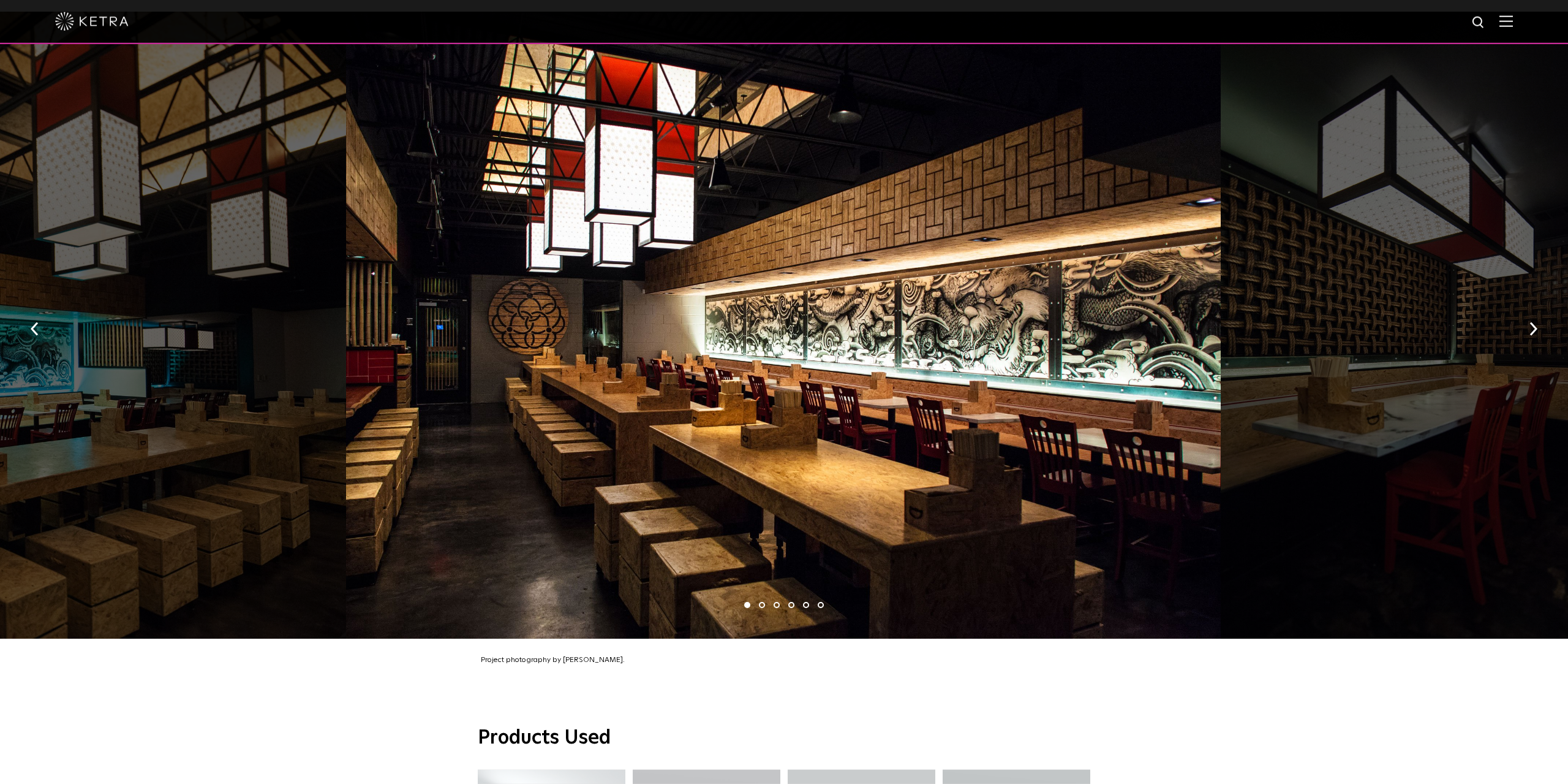
scroll to position [637, 0]
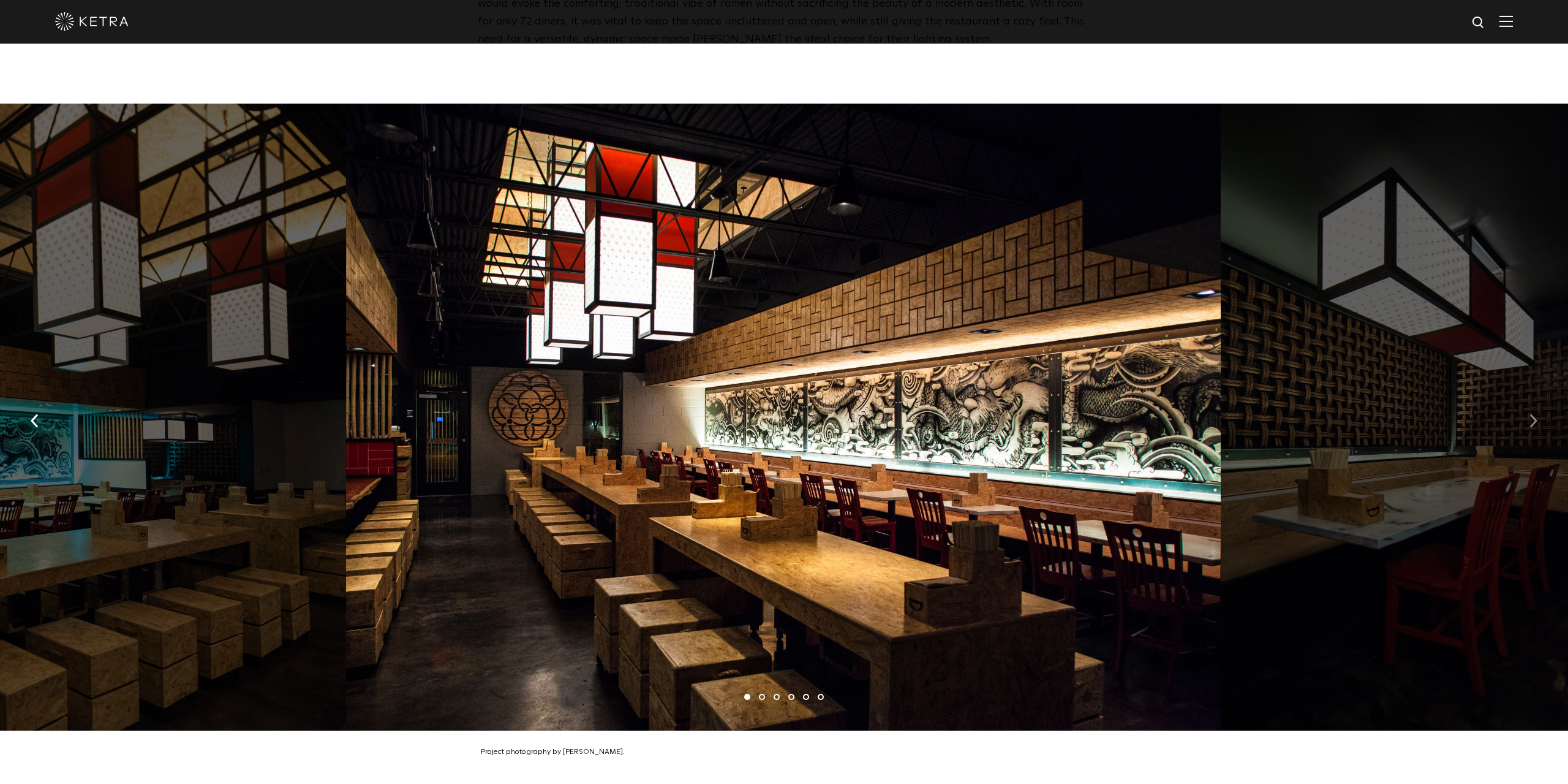
click at [1533, 415] on img "button" at bounding box center [1533, 420] width 8 height 13
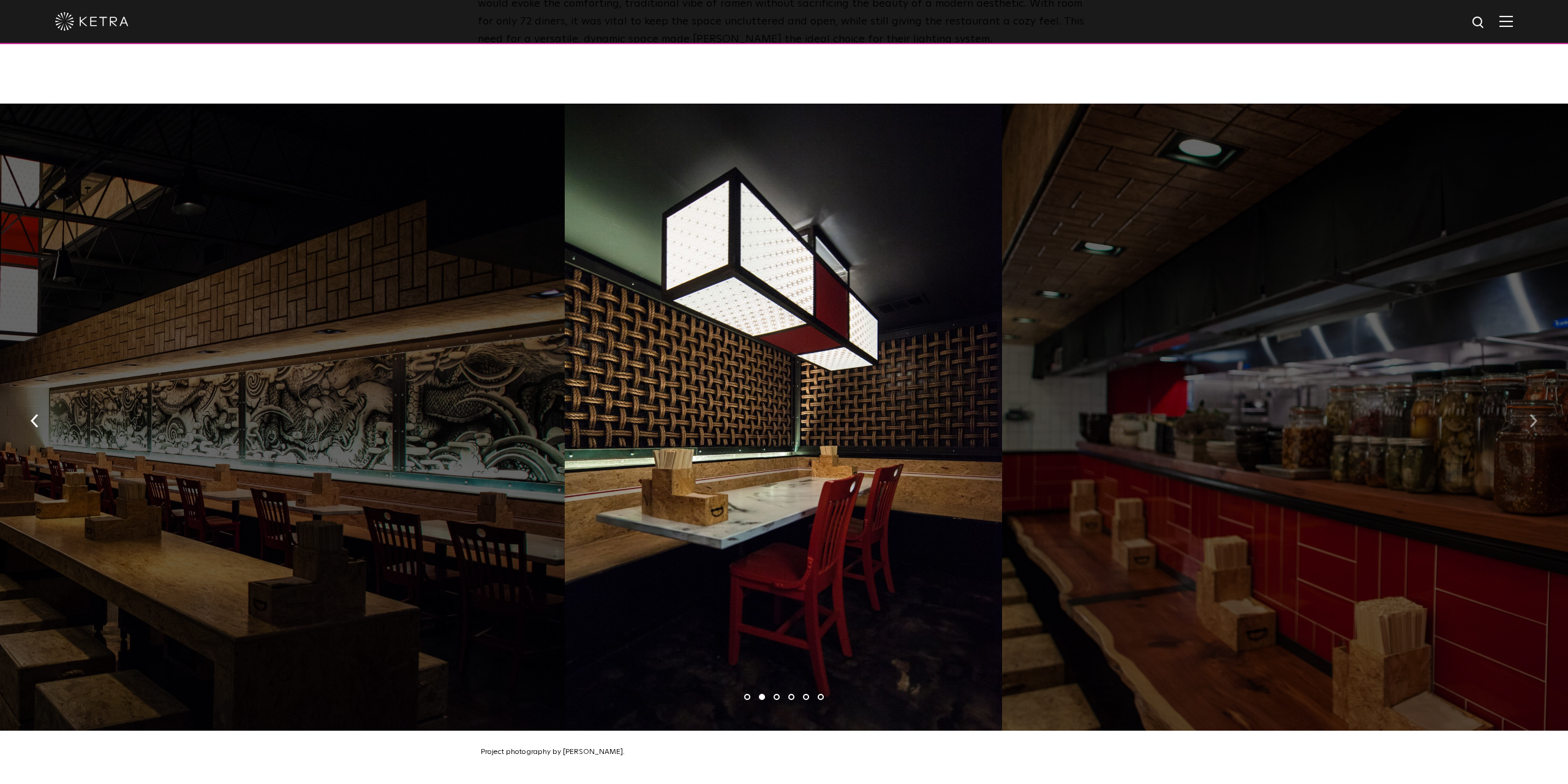
click at [1533, 415] on img "button" at bounding box center [1533, 420] width 8 height 13
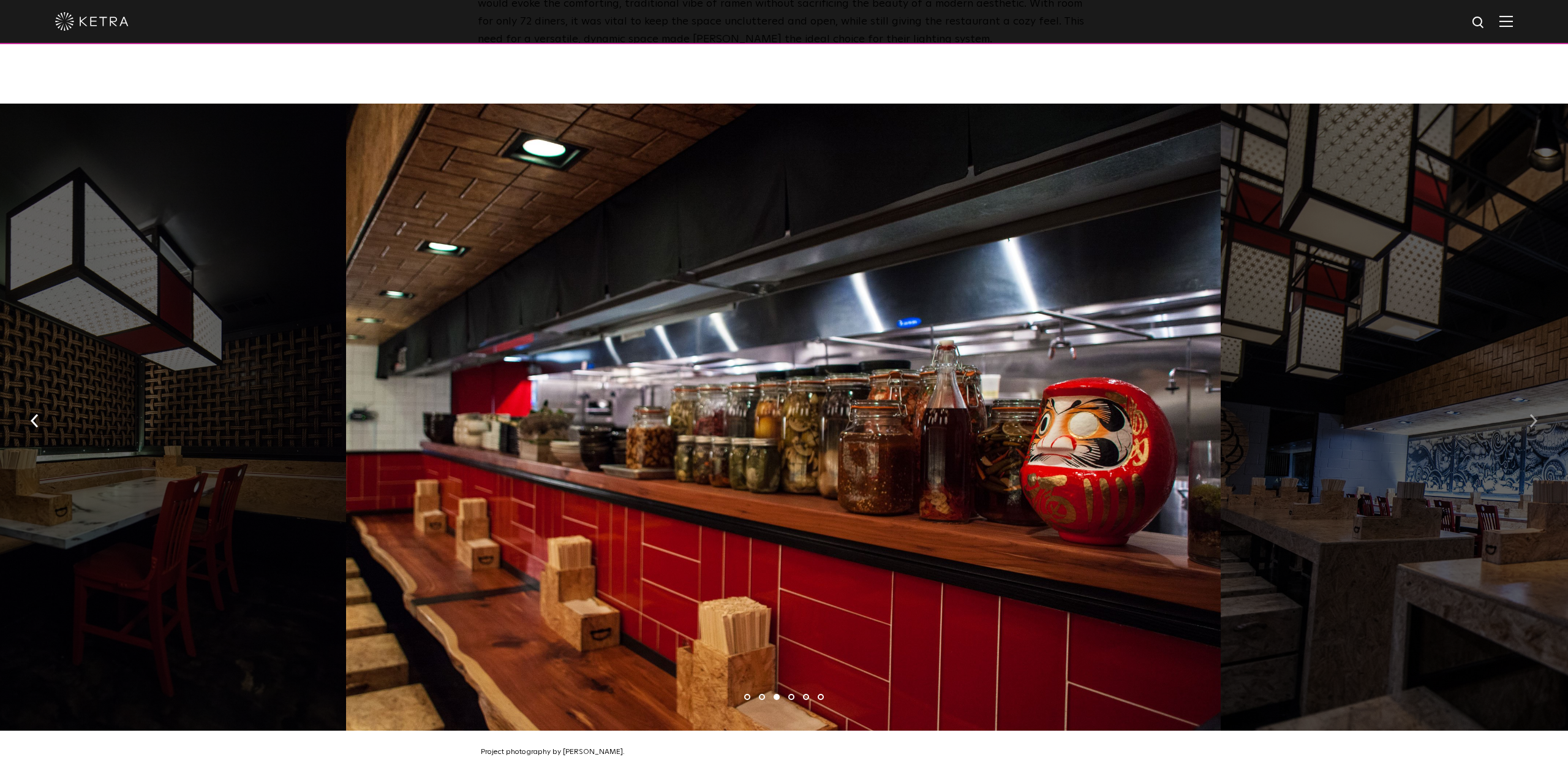
click at [1533, 415] on img "button" at bounding box center [1533, 420] width 8 height 13
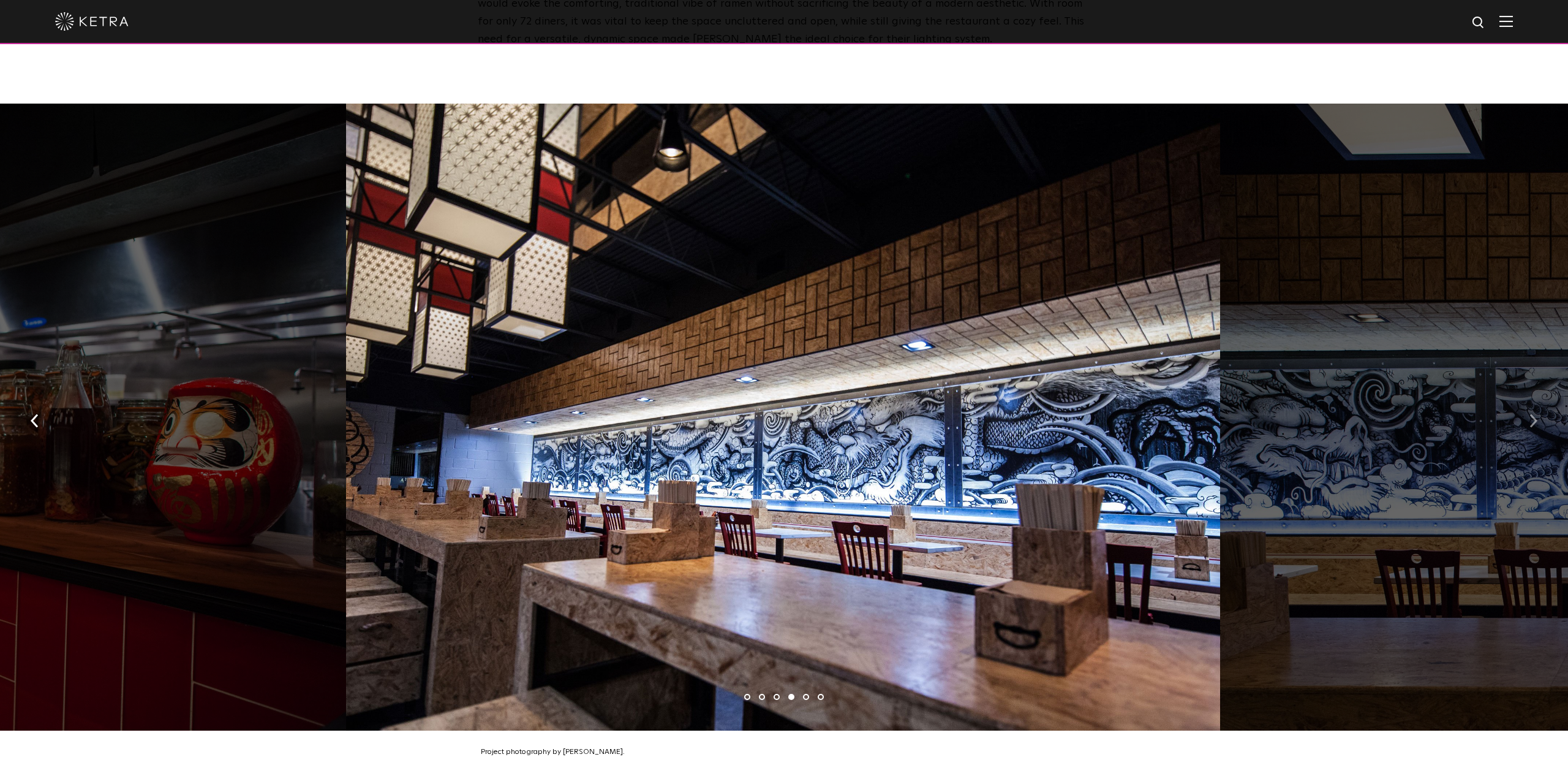
click at [1533, 415] on img "button" at bounding box center [1533, 420] width 8 height 13
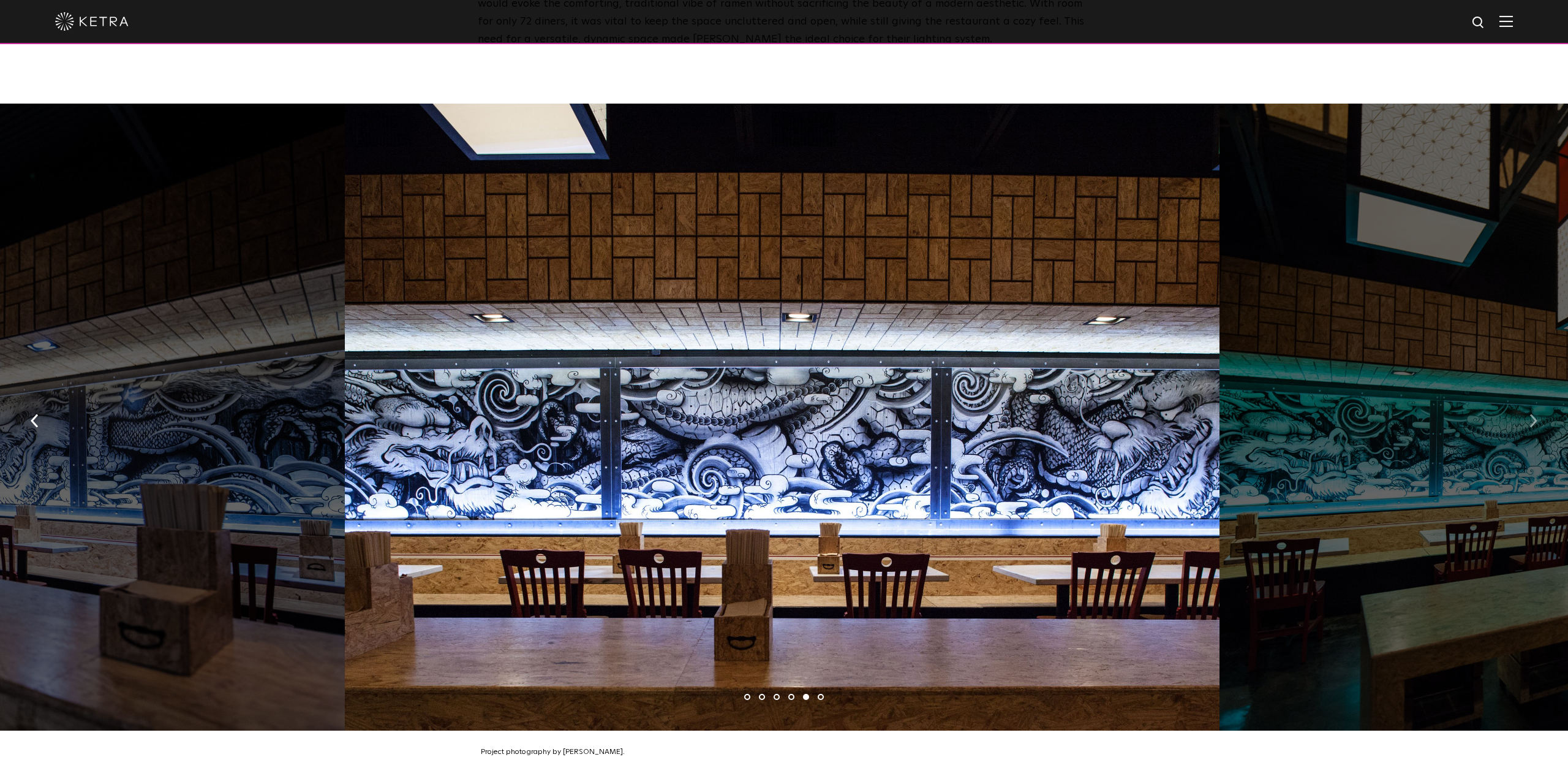
click at [1532, 415] on img "button" at bounding box center [1533, 420] width 8 height 13
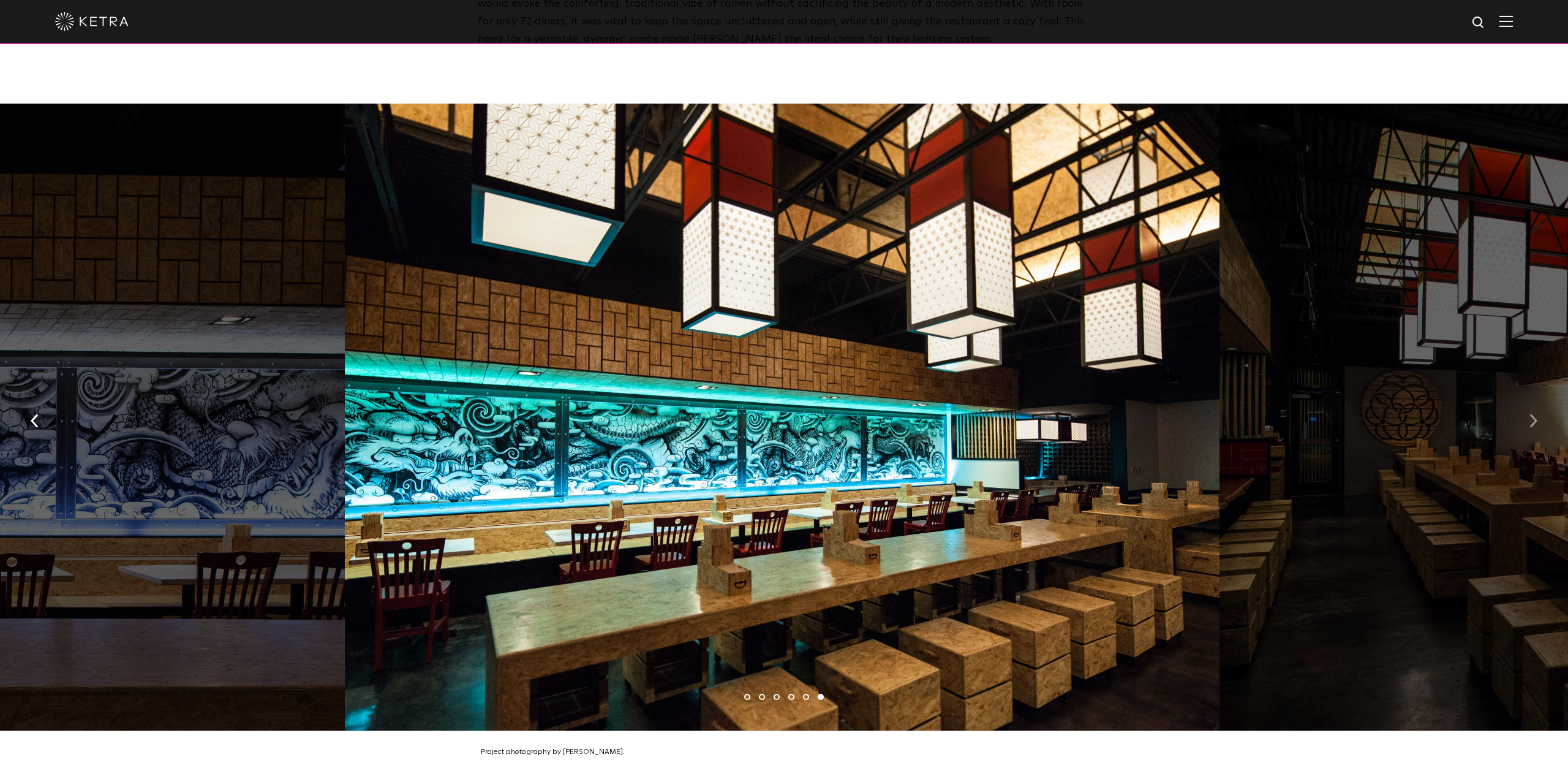
click at [1534, 414] on img "button" at bounding box center [1533, 420] width 8 height 13
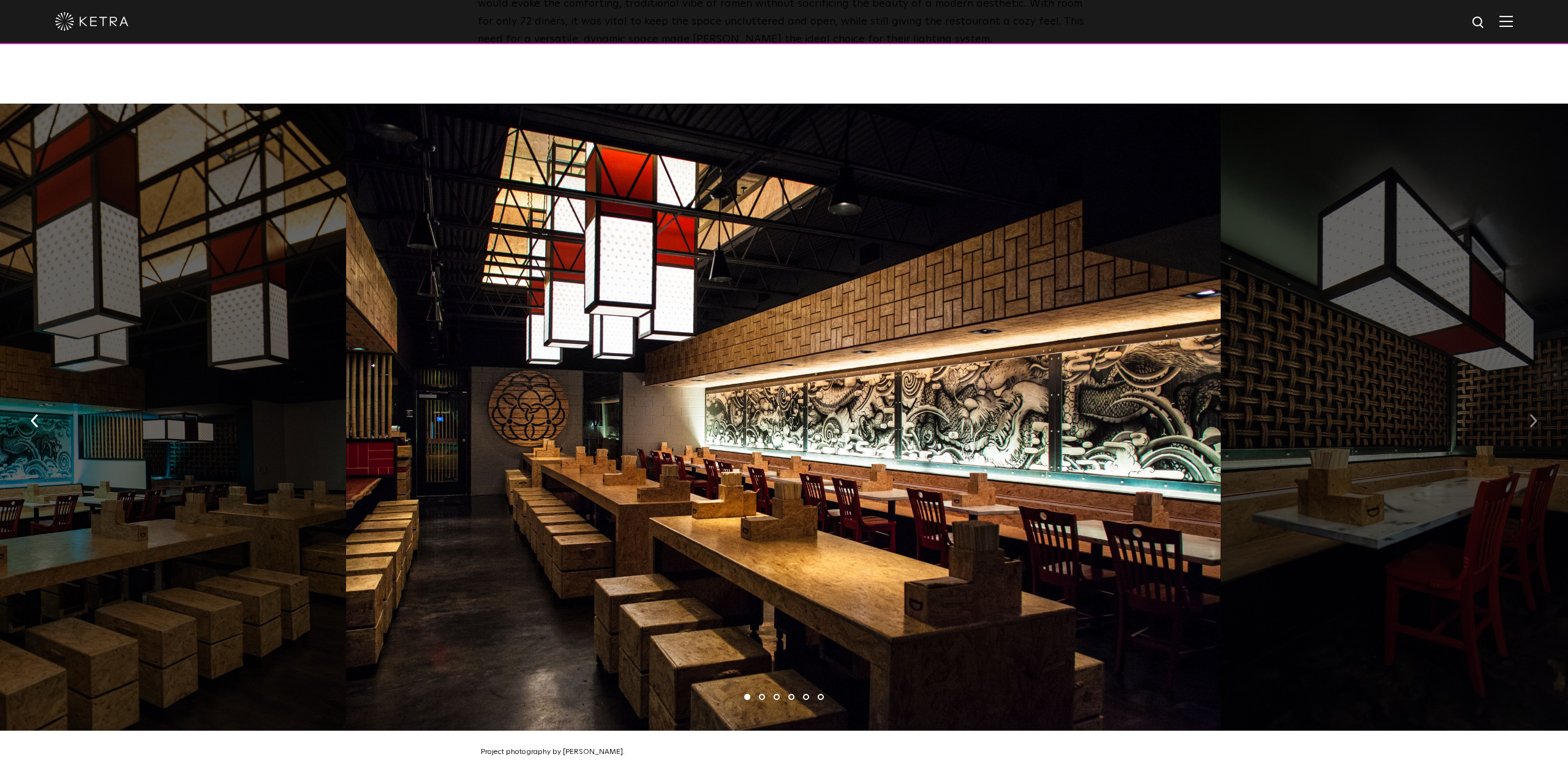
click at [1534, 414] on img "button" at bounding box center [1533, 420] width 8 height 13
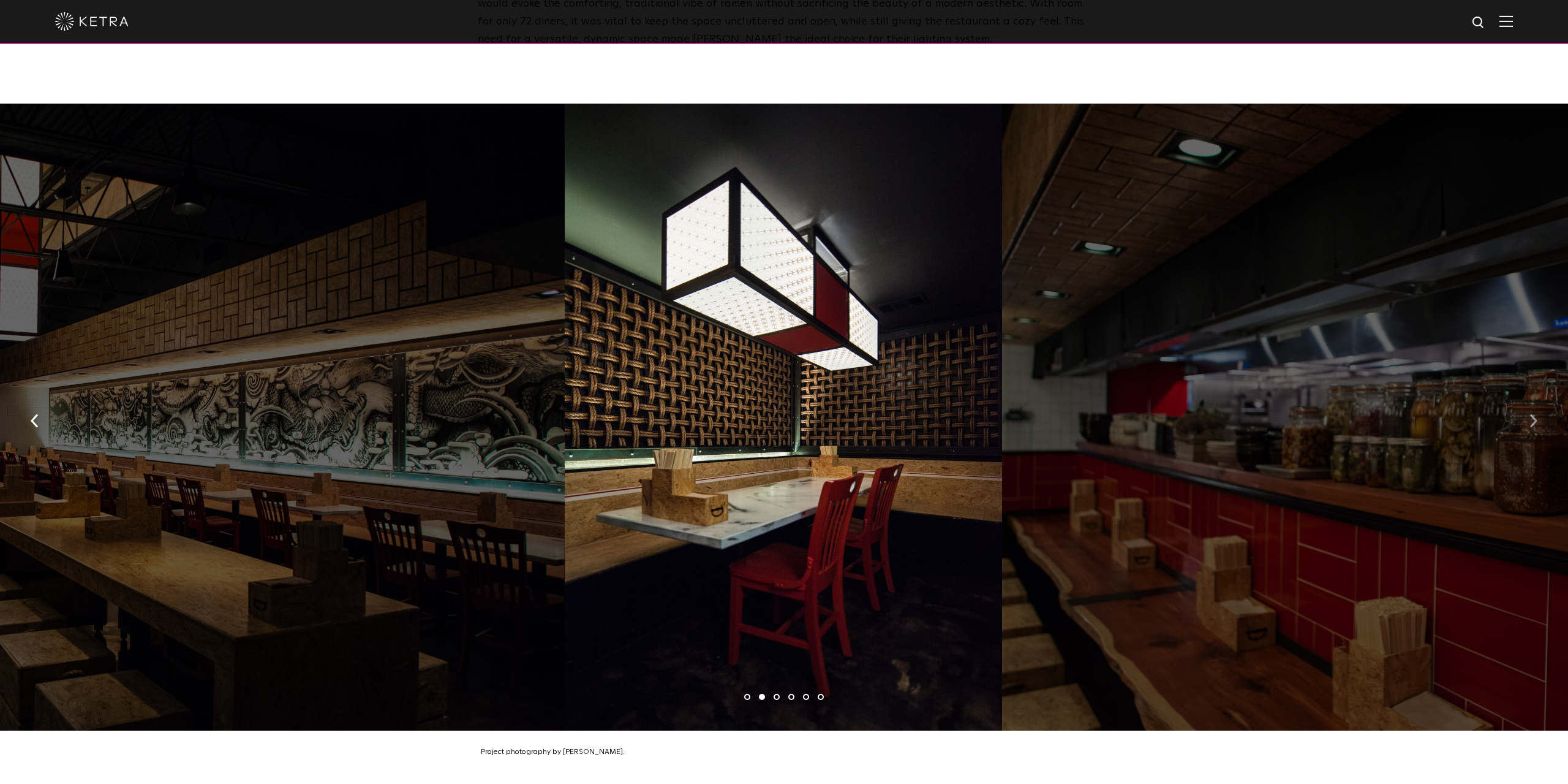
click at [1532, 417] on img "button" at bounding box center [1533, 420] width 8 height 13
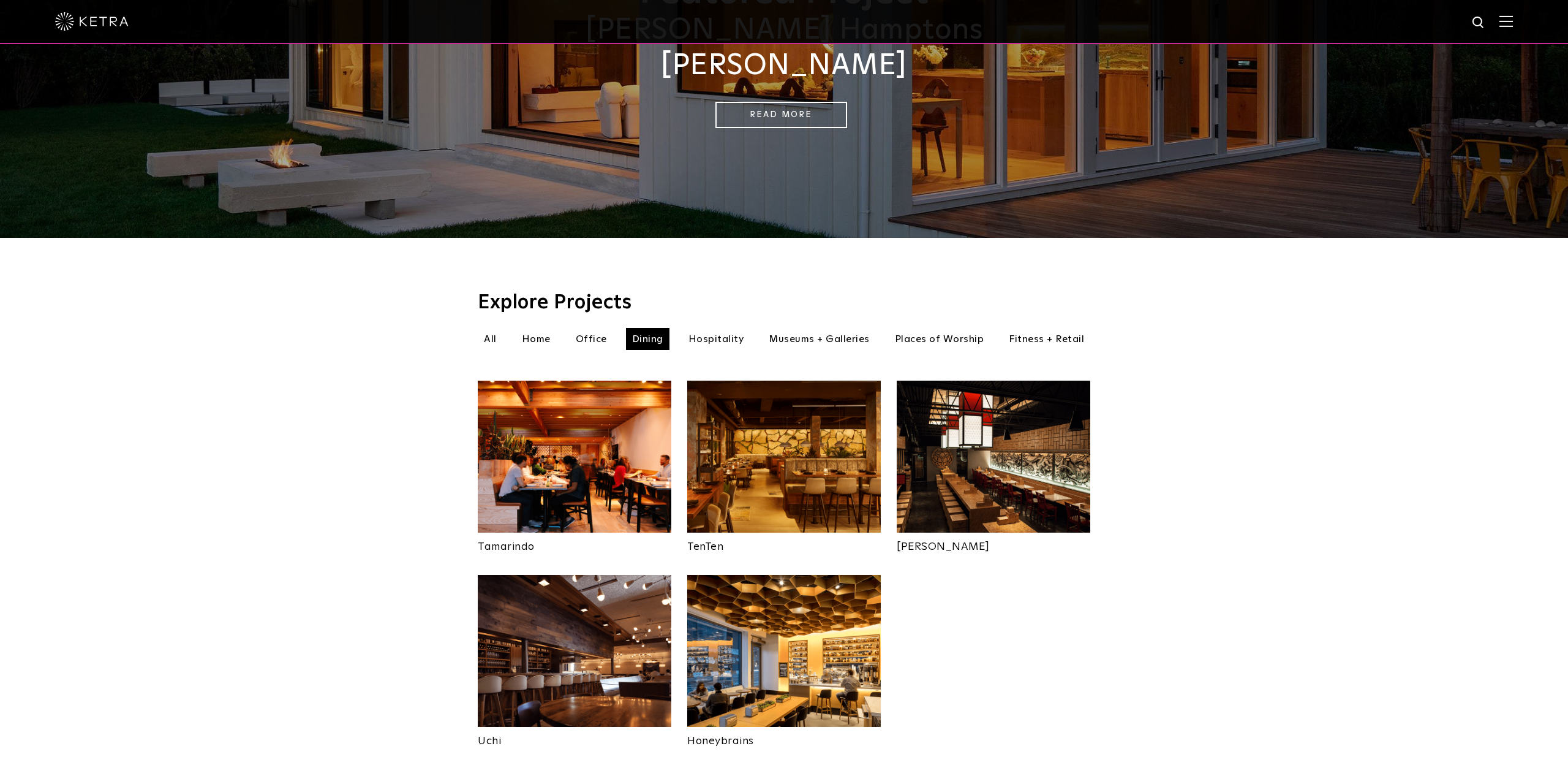
scroll to position [181, 0]
click at [774, 620] on img at bounding box center [784, 650] width 194 height 152
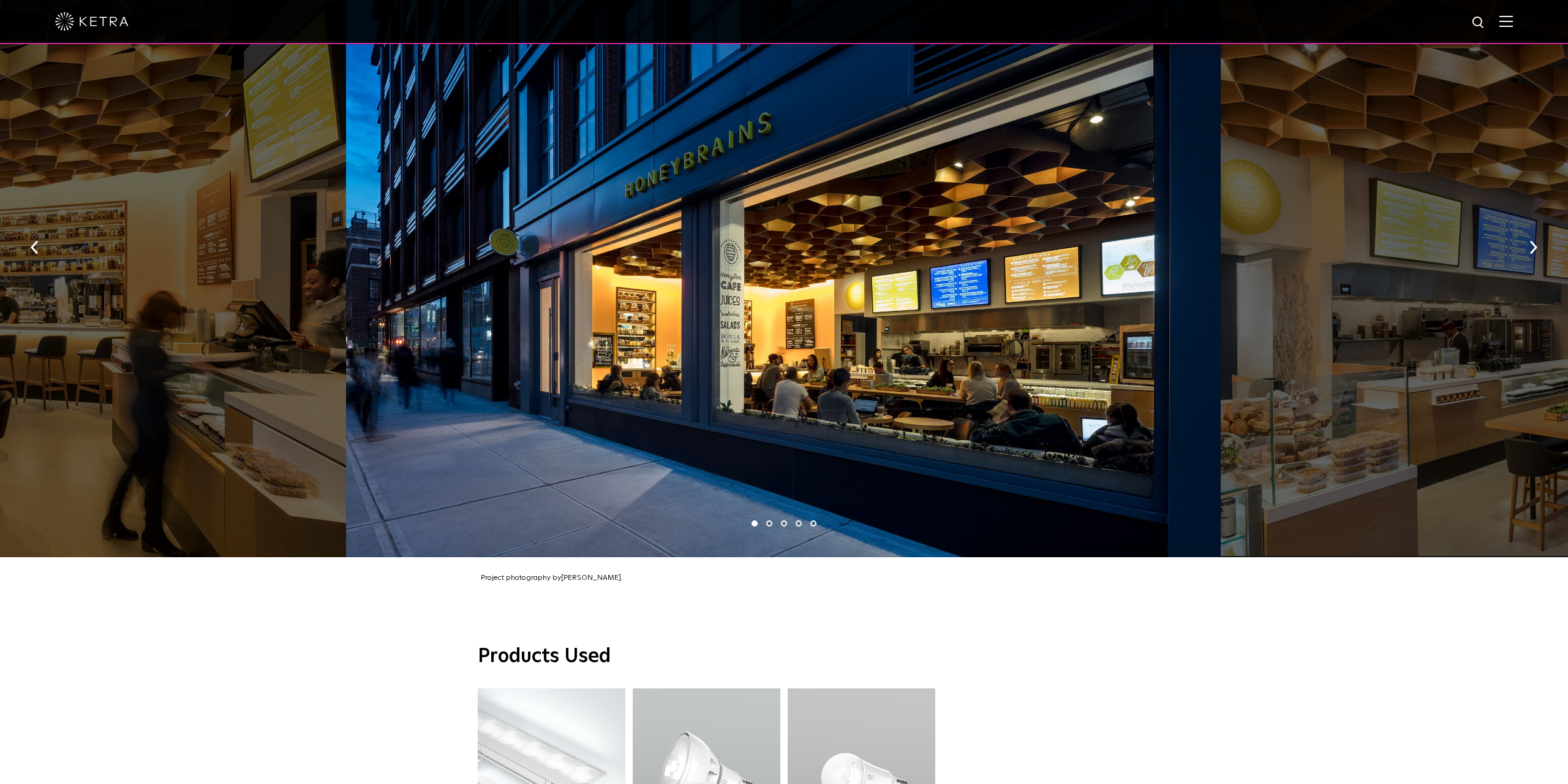
scroll to position [574, 0]
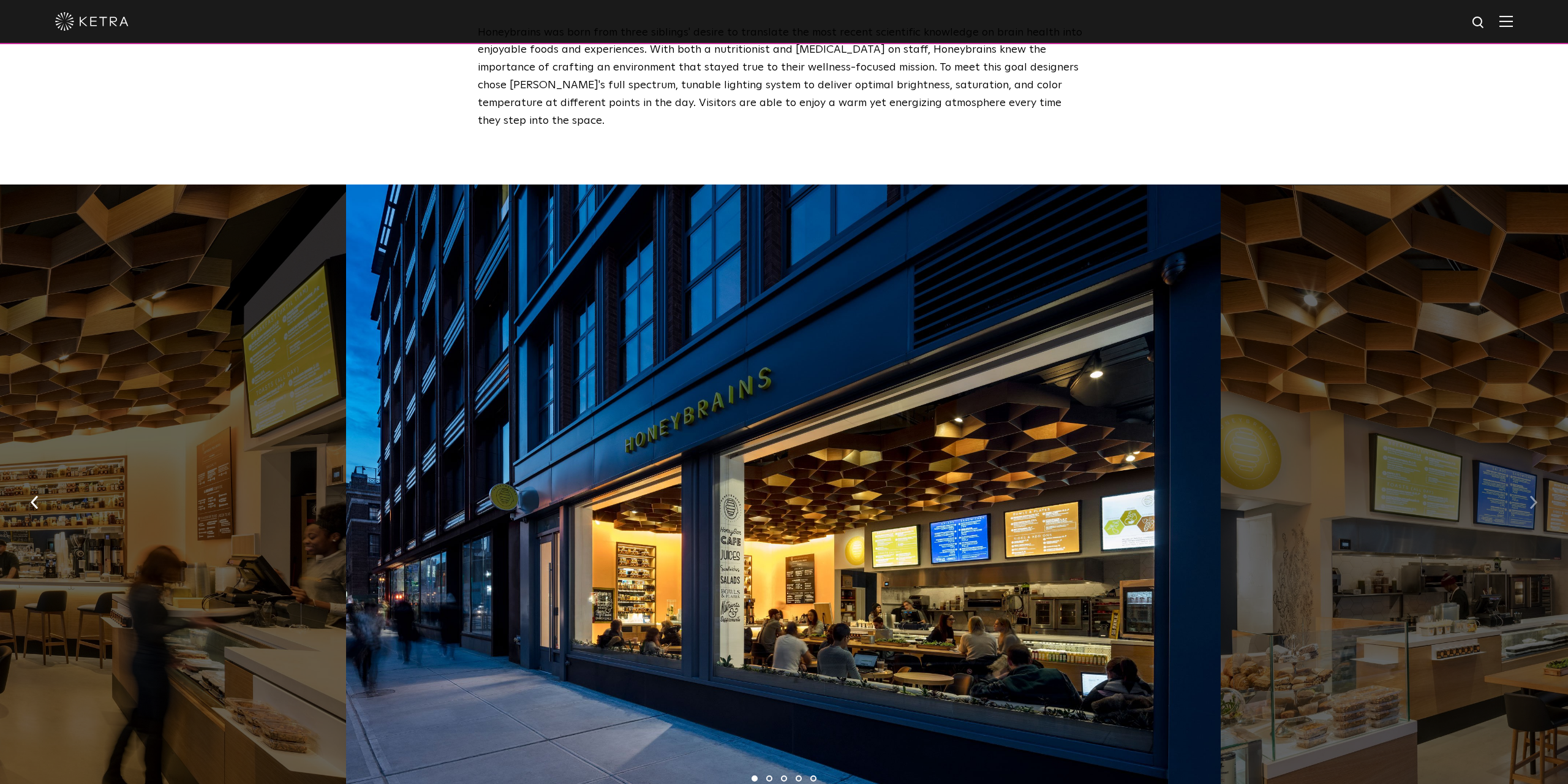
click at [1532, 495] on img "button" at bounding box center [1533, 501] width 8 height 13
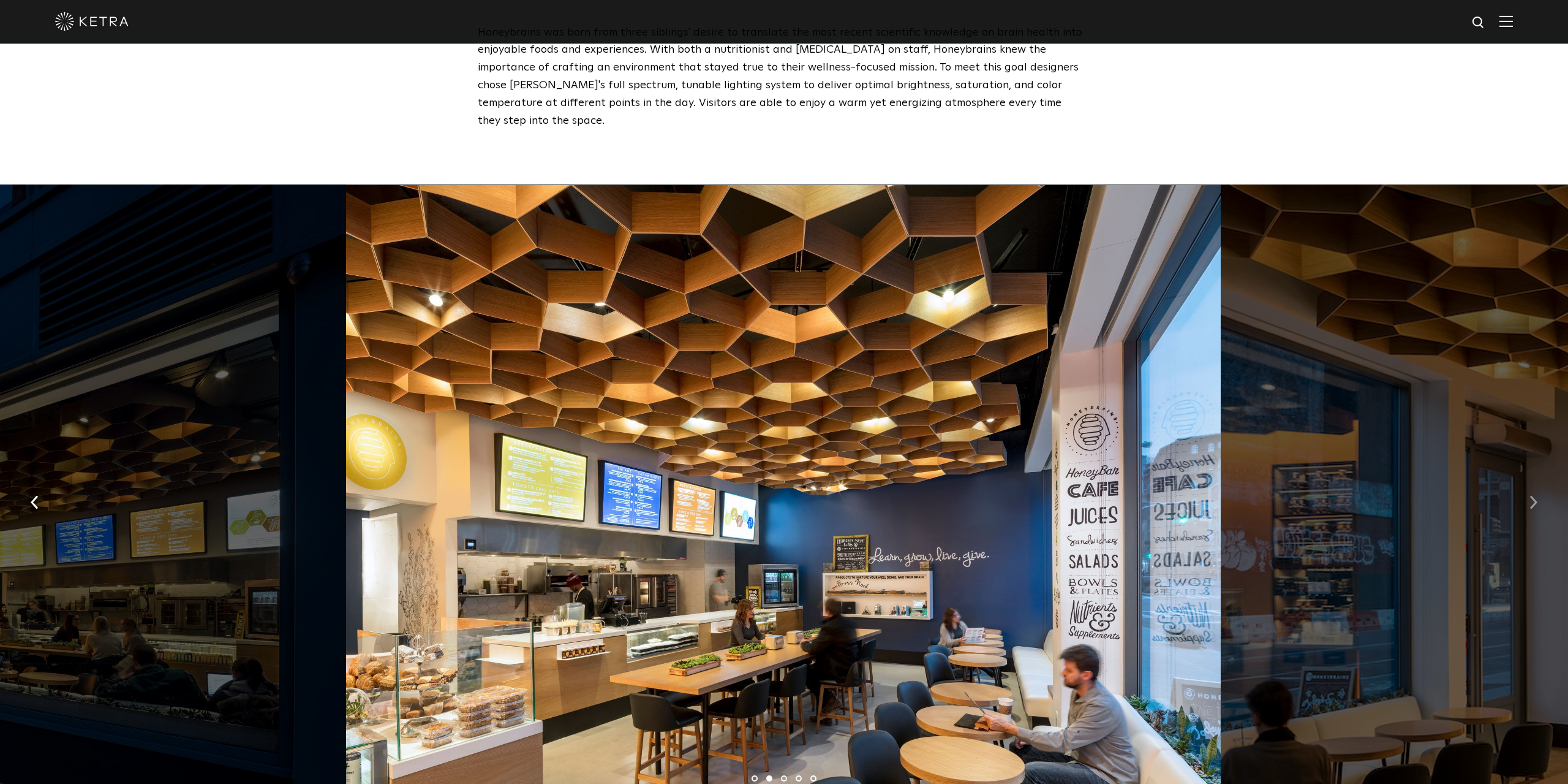
click at [1533, 495] on img "button" at bounding box center [1533, 501] width 8 height 13
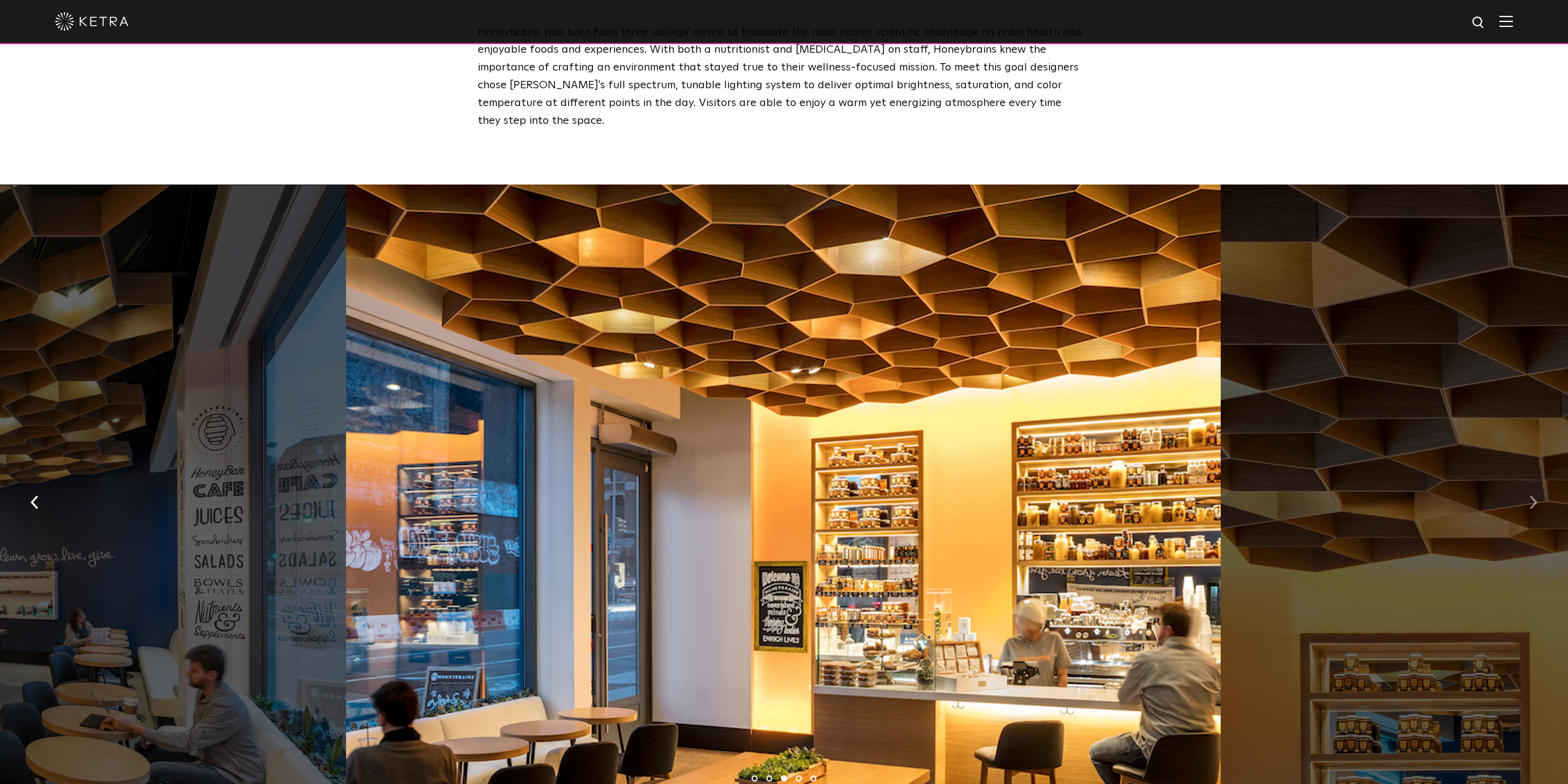
click at [1533, 495] on img "button" at bounding box center [1533, 501] width 8 height 13
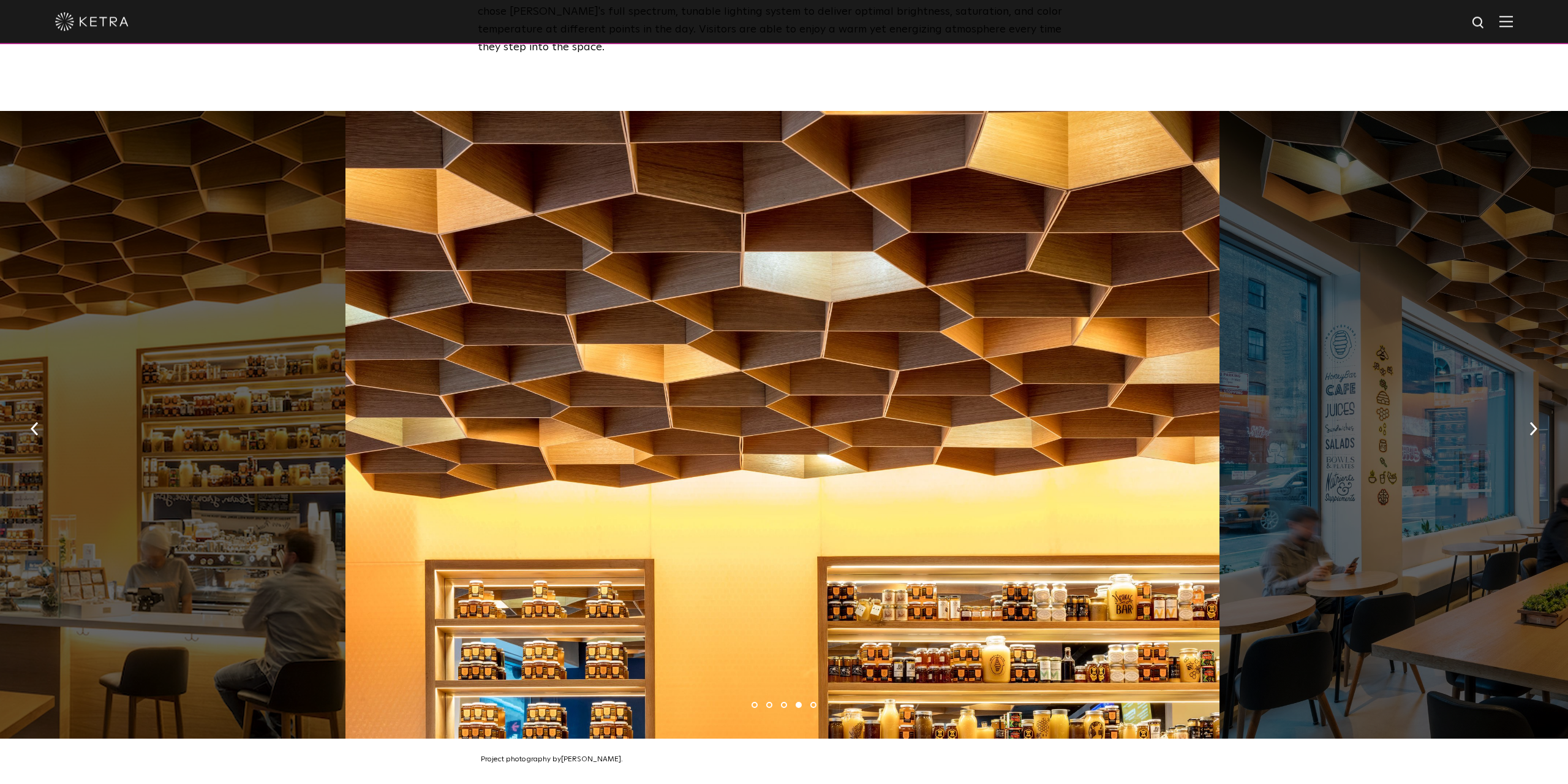
scroll to position [598, 0]
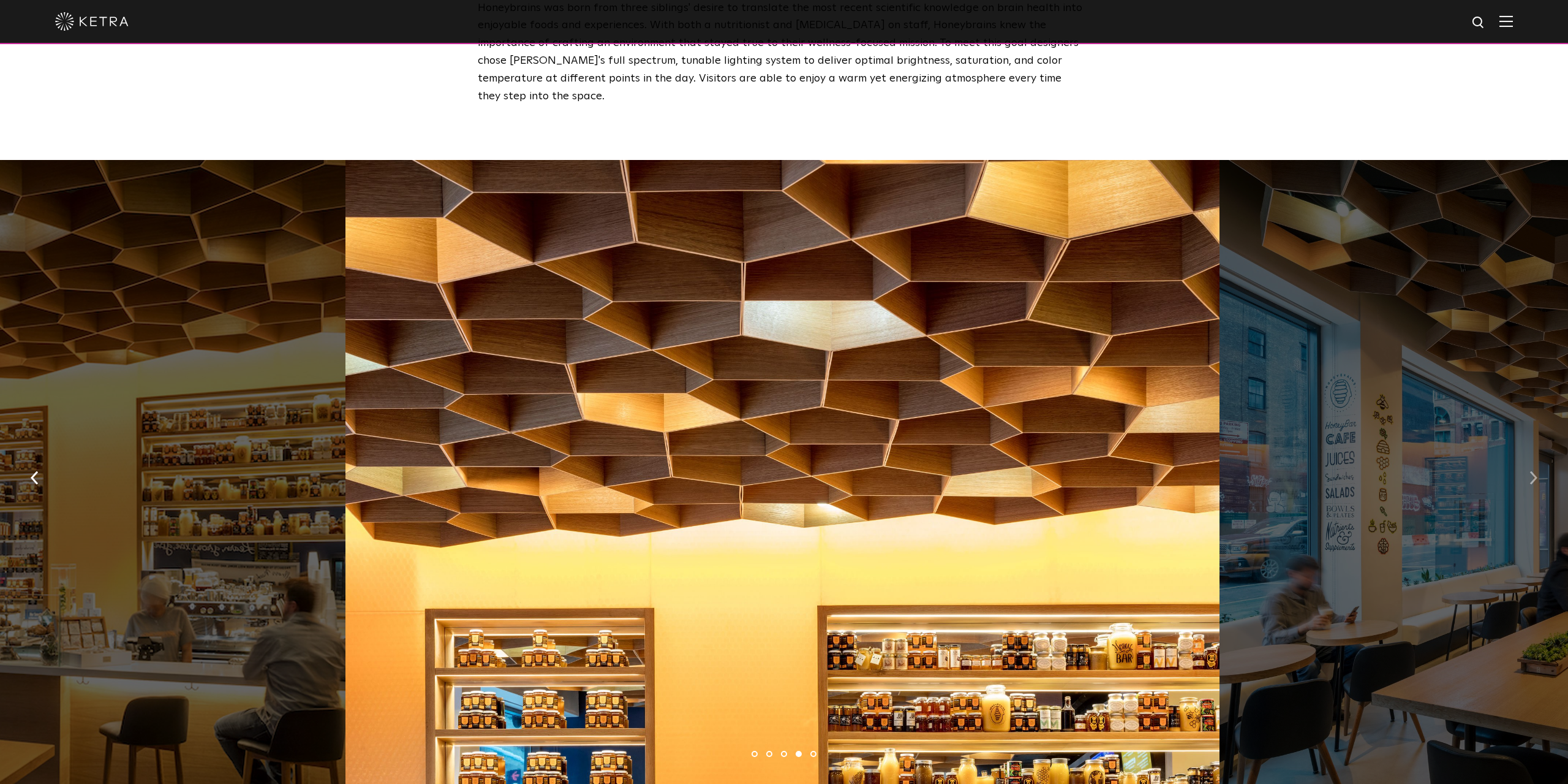
click at [1536, 470] on img "button" at bounding box center [1533, 477] width 8 height 13
